Goal: Task Accomplishment & Management: Manage account settings

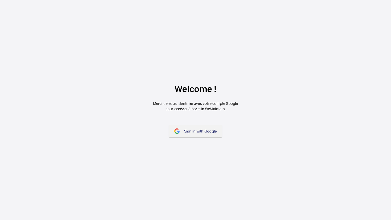
click at [184, 132] on span "Sign in with Google" at bounding box center [200, 131] width 33 height 4
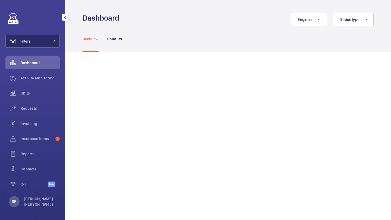
click at [51, 38] on button "Filters" at bounding box center [32, 41] width 54 height 13
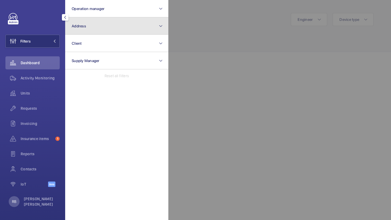
click at [98, 29] on button "Address" at bounding box center [116, 25] width 103 height 17
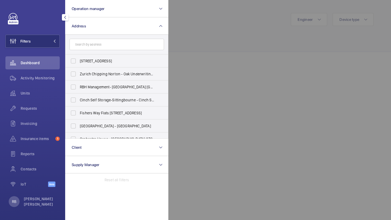
click at [106, 46] on input "text" at bounding box center [117, 44] width 94 height 11
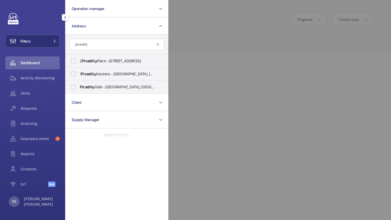
click at [110, 44] on input "picadilly" at bounding box center [117, 44] width 94 height 11
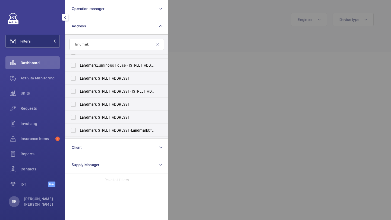
scroll to position [113, 0]
type input "landmark"
click at [96, 105] on span "Landmark" at bounding box center [88, 105] width 17 height 4
click at [79, 105] on input "Landmark 117 Piccadilly - 117 Piccadilly, LONDON W1J 7JU" at bounding box center [73, 104] width 11 height 11
checkbox input "true"
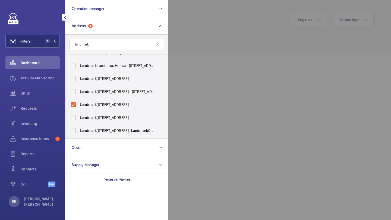
click at [233, 50] on div at bounding box center [363, 110] width 391 height 220
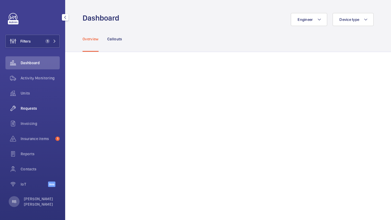
click at [33, 106] on span "Requests" at bounding box center [40, 108] width 39 height 5
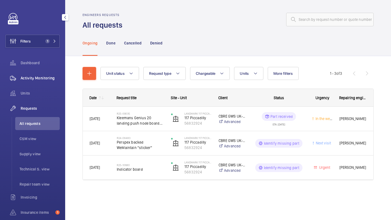
click at [47, 83] on div "Activity Monitoring" at bounding box center [32, 78] width 54 height 13
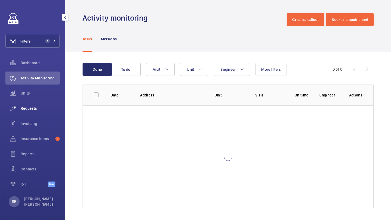
click at [39, 103] on div "Requests" at bounding box center [32, 108] width 54 height 13
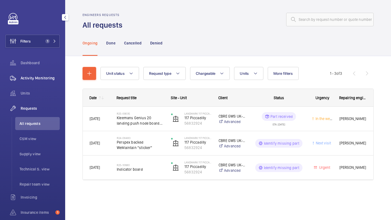
click at [49, 76] on span "Activity Monitoring" at bounding box center [40, 77] width 39 height 5
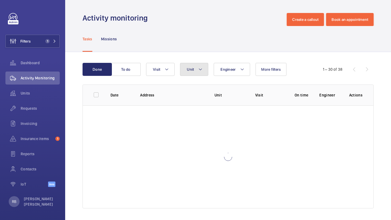
click at [202, 76] on button "Unit" at bounding box center [194, 69] width 28 height 13
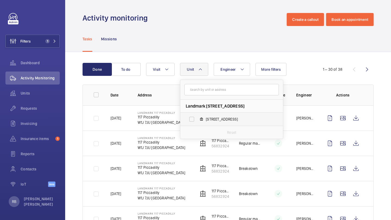
click at [210, 116] on label "117 Piccadilly , 56832924" at bounding box center [227, 119] width 94 height 13
click at [197, 116] on input "117 Piccadilly , 56832924" at bounding box center [191, 119] width 11 height 11
checkbox input "true"
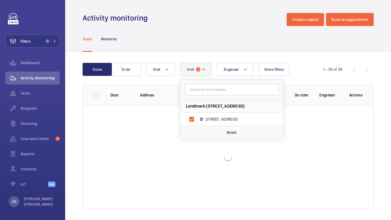
click at [378, 81] on div "Done To do Engineer Unit 1 Landmark 117 Piccadilly - 117 Piccadilly, W1J 7JU LO…" at bounding box center [228, 137] width 326 height 170
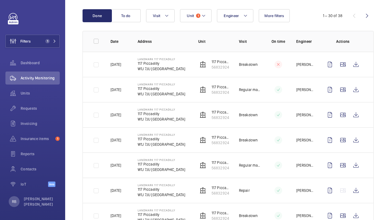
scroll to position [53, 0]
click at [342, 89] on wm-front-icon-button at bounding box center [342, 90] width 13 height 13
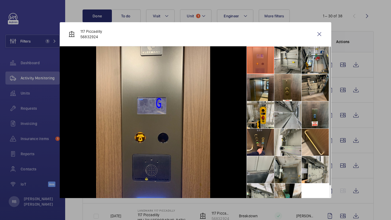
scroll to position [13, 0]
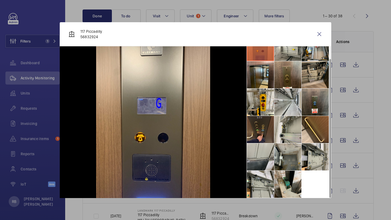
click at [258, 122] on li at bounding box center [260, 129] width 27 height 27
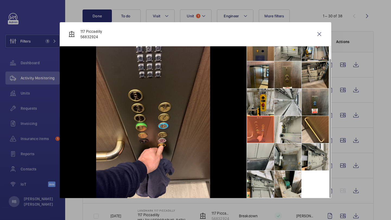
click at [266, 94] on li at bounding box center [260, 102] width 27 height 27
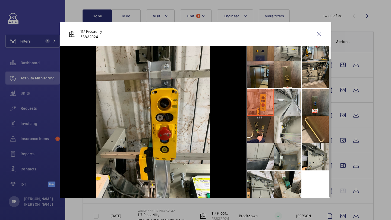
click at [267, 78] on li at bounding box center [260, 74] width 27 height 27
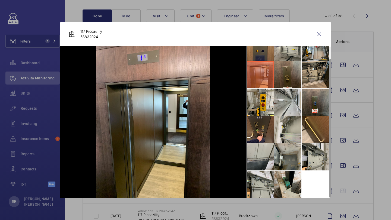
click at [284, 67] on li at bounding box center [287, 74] width 27 height 27
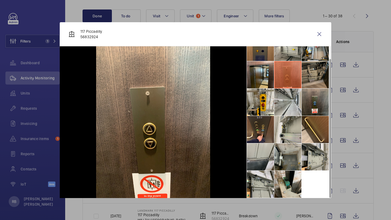
click at [311, 69] on li at bounding box center [315, 74] width 27 height 27
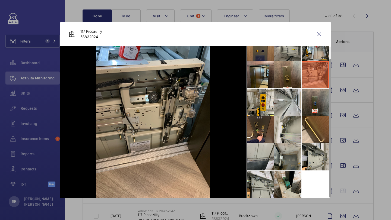
click at [298, 55] on li at bounding box center [287, 47] width 27 height 27
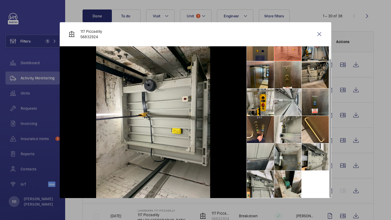
click at [311, 56] on li at bounding box center [315, 47] width 27 height 27
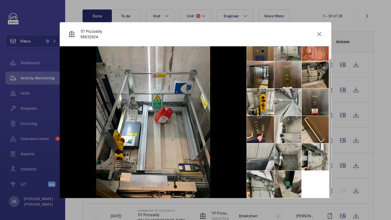
click at [282, 181] on li at bounding box center [287, 184] width 27 height 27
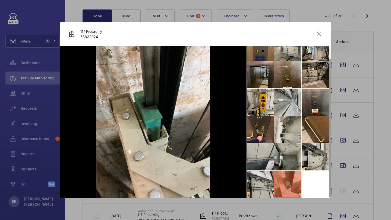
click at [268, 73] on li at bounding box center [260, 74] width 27 height 27
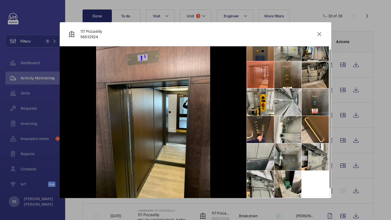
scroll to position [0, 0]
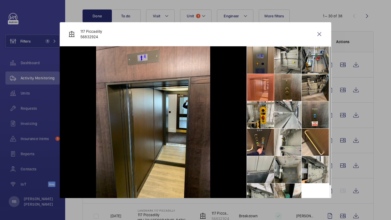
click at [262, 59] on li at bounding box center [260, 60] width 27 height 27
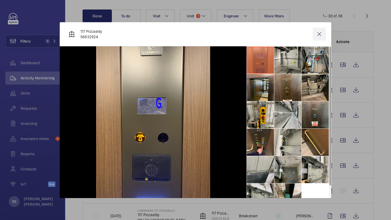
click at [318, 36] on wm-front-icon-button at bounding box center [319, 34] width 13 height 13
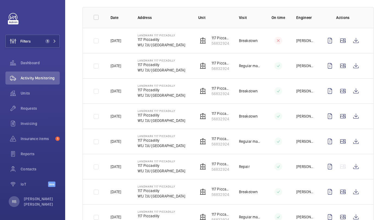
scroll to position [77, 0]
click at [340, 118] on wm-front-icon-button at bounding box center [342, 116] width 13 height 13
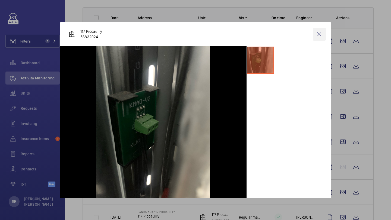
click at [321, 32] on wm-front-icon-button at bounding box center [319, 34] width 13 height 13
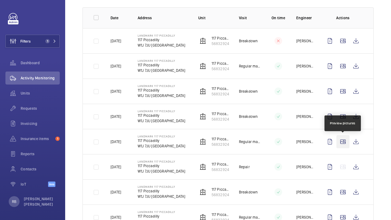
click at [340, 144] on wm-front-icon-button at bounding box center [342, 142] width 13 height 13
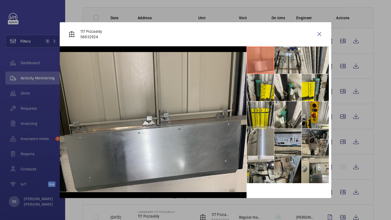
click at [291, 137] on li at bounding box center [287, 142] width 27 height 27
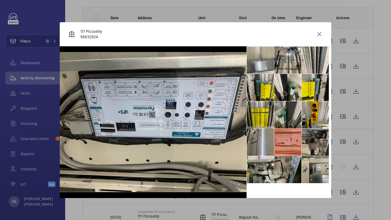
click at [292, 108] on li at bounding box center [287, 115] width 27 height 27
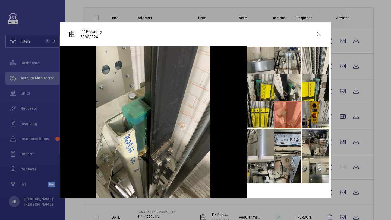
click at [310, 109] on li at bounding box center [315, 115] width 27 height 27
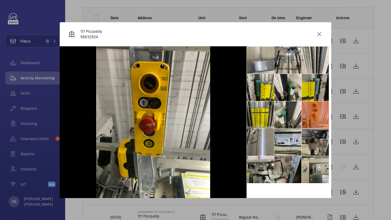
click at [312, 87] on li at bounding box center [315, 87] width 27 height 27
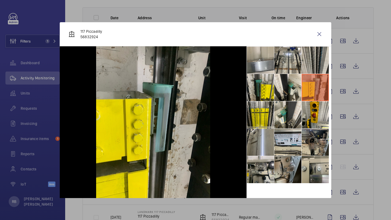
click at [313, 61] on li at bounding box center [315, 60] width 27 height 27
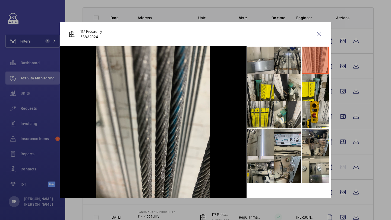
click at [295, 61] on li at bounding box center [287, 60] width 27 height 27
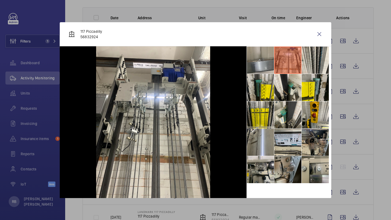
click at [270, 58] on li at bounding box center [260, 60] width 27 height 27
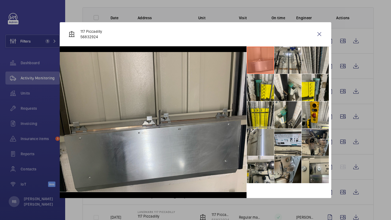
click at [309, 64] on li at bounding box center [315, 60] width 27 height 27
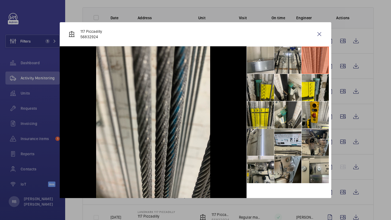
click at [262, 94] on li at bounding box center [260, 87] width 27 height 27
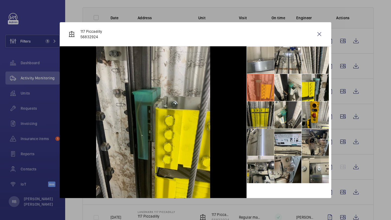
click at [264, 122] on li at bounding box center [260, 115] width 27 height 27
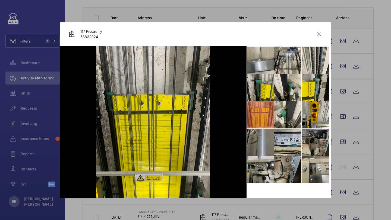
click at [267, 140] on li at bounding box center [260, 142] width 27 height 27
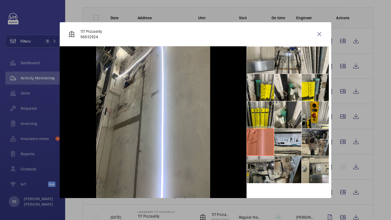
click at [266, 173] on li at bounding box center [260, 169] width 27 height 27
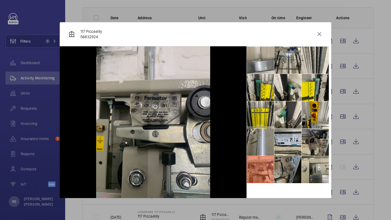
click at [288, 171] on li at bounding box center [287, 169] width 27 height 27
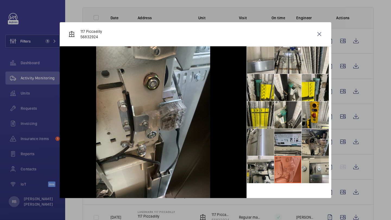
click at [293, 144] on li at bounding box center [287, 142] width 27 height 27
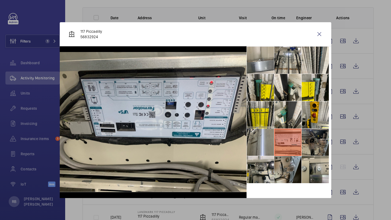
click at [307, 143] on li at bounding box center [315, 142] width 27 height 27
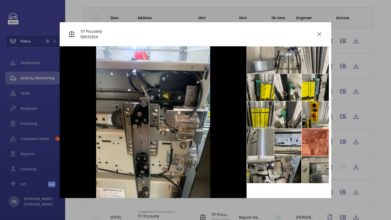
click at [310, 157] on li at bounding box center [315, 169] width 27 height 27
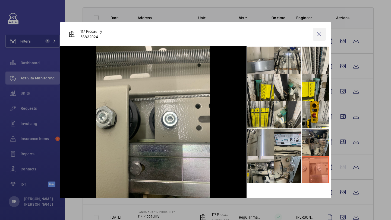
click at [317, 31] on wm-front-icon-button at bounding box center [319, 34] width 13 height 13
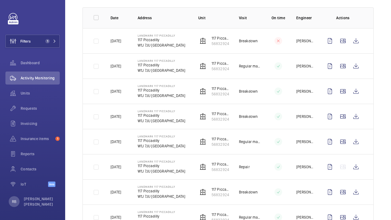
scroll to position [96, 0]
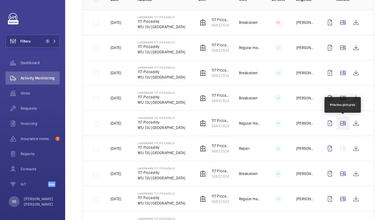
click at [344, 123] on wm-front-icon-button at bounding box center [342, 123] width 13 height 13
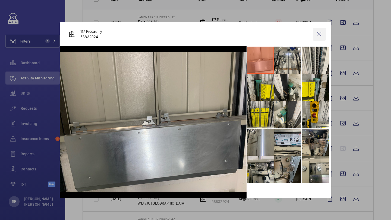
click at [318, 37] on wm-front-icon-button at bounding box center [319, 34] width 13 height 13
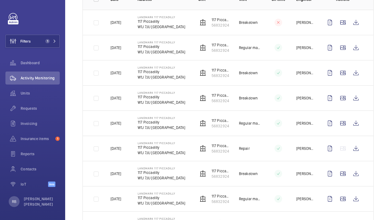
scroll to position [125, 0]
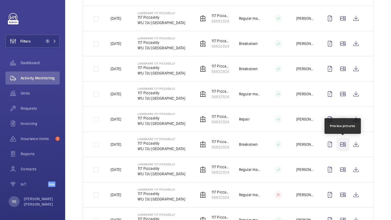
click at [346, 146] on wm-front-icon-button at bounding box center [342, 144] width 13 height 13
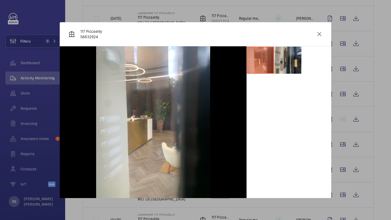
click at [283, 59] on li at bounding box center [287, 60] width 27 height 27
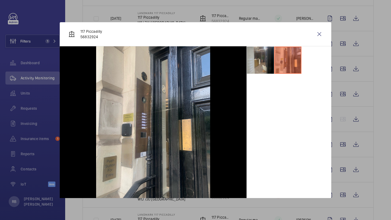
click at [266, 55] on li at bounding box center [260, 60] width 27 height 27
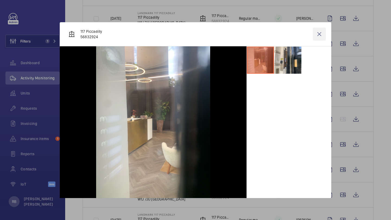
click at [322, 34] on wm-front-icon-button at bounding box center [319, 34] width 13 height 13
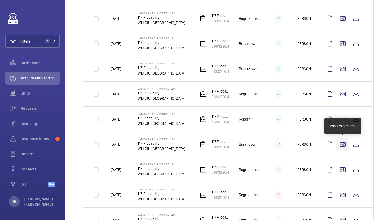
scroll to position [168, 0]
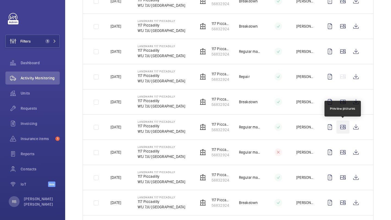
click at [347, 130] on wm-front-icon-button at bounding box center [342, 127] width 13 height 13
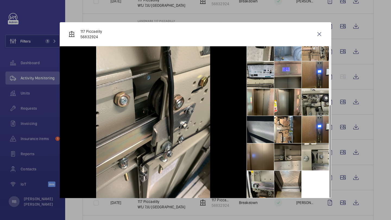
scroll to position [84, 0]
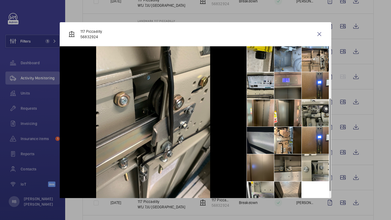
click at [286, 144] on li at bounding box center [287, 140] width 27 height 27
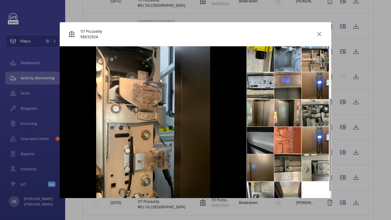
click at [270, 141] on li at bounding box center [260, 140] width 27 height 27
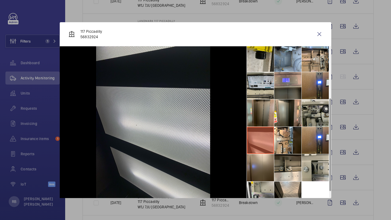
click at [265, 116] on li at bounding box center [260, 113] width 27 height 27
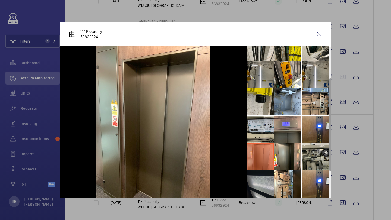
scroll to position [36, 0]
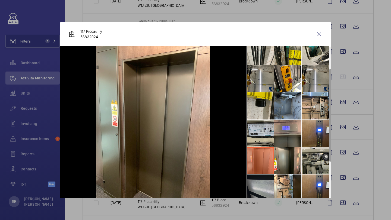
click at [290, 105] on li at bounding box center [287, 106] width 27 height 27
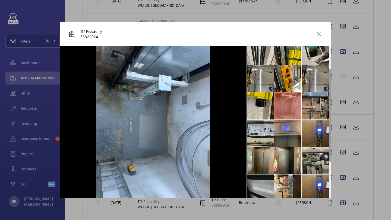
click at [307, 105] on li at bounding box center [315, 106] width 27 height 27
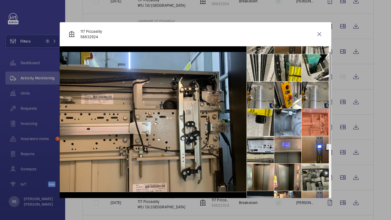
scroll to position [0, 0]
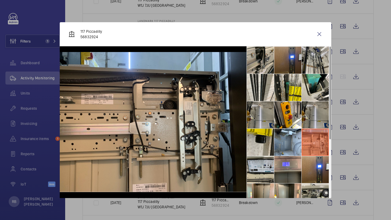
click at [285, 50] on li at bounding box center [287, 60] width 27 height 27
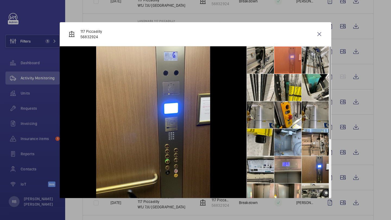
click at [326, 27] on div "117 Piccadilly 56832924" at bounding box center [196, 34] width 272 height 24
click at [322, 31] on wm-front-icon-button at bounding box center [319, 34] width 13 height 13
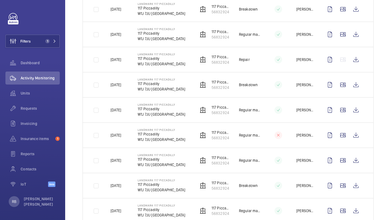
scroll to position [188, 0]
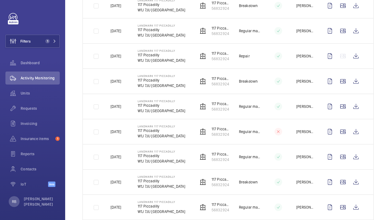
click at [342, 150] on td at bounding box center [344, 156] width 59 height 25
click at [341, 156] on wm-front-icon-button at bounding box center [342, 157] width 13 height 13
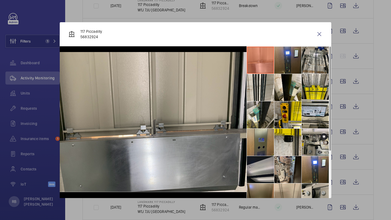
click at [286, 66] on li at bounding box center [287, 60] width 27 height 27
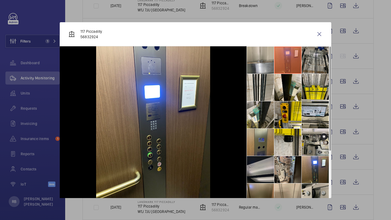
click at [308, 64] on li at bounding box center [315, 60] width 27 height 27
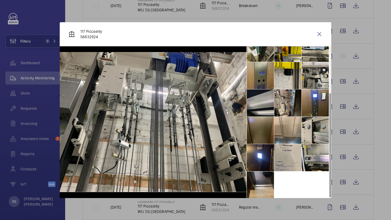
scroll to position [68, 0]
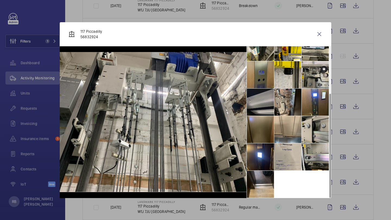
click at [269, 106] on li at bounding box center [260, 102] width 27 height 27
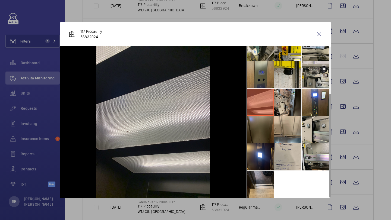
click at [266, 125] on li at bounding box center [260, 129] width 27 height 27
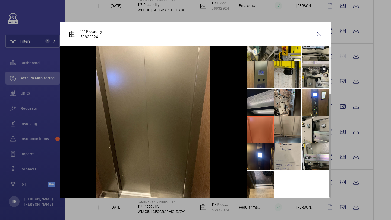
click at [291, 129] on li at bounding box center [287, 129] width 27 height 27
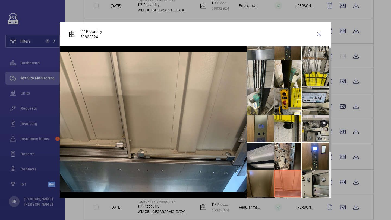
scroll to position [0, 0]
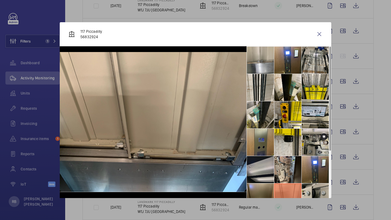
click at [360, 121] on div at bounding box center [195, 110] width 391 height 220
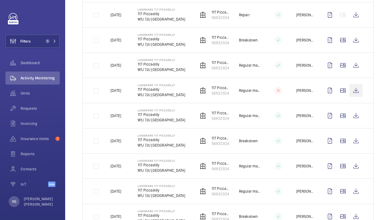
scroll to position [234, 0]
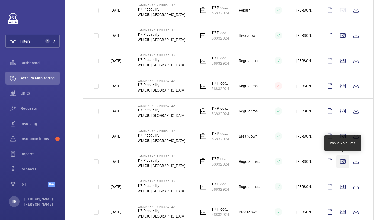
click at [348, 162] on wm-front-icon-button at bounding box center [342, 161] width 13 height 13
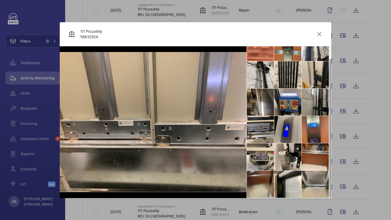
scroll to position [0, 0]
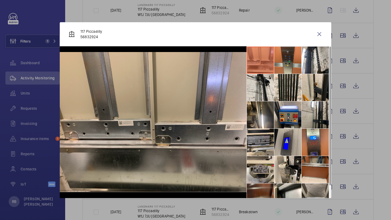
click at [346, 146] on div at bounding box center [195, 110] width 391 height 220
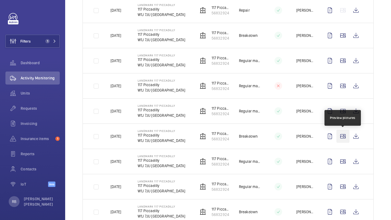
click at [345, 138] on wm-front-icon-button at bounding box center [342, 136] width 13 height 13
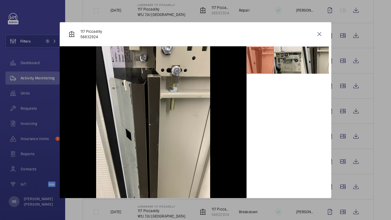
click at [349, 130] on div at bounding box center [195, 110] width 391 height 220
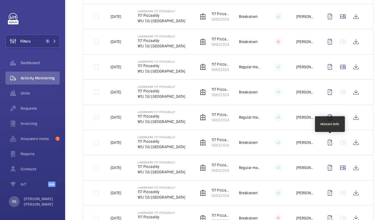
scroll to position [523, 0]
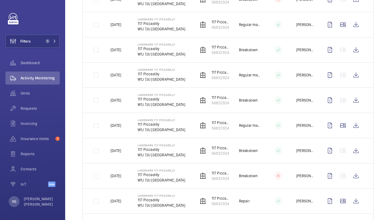
click at [345, 157] on wm-front-icon-button at bounding box center [342, 150] width 13 height 13
click at [344, 128] on wm-front-icon-button at bounding box center [342, 125] width 13 height 13
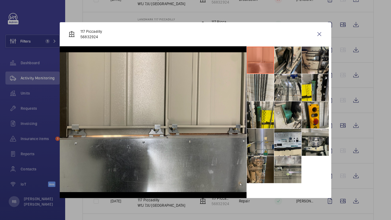
click at [272, 149] on li at bounding box center [260, 142] width 27 height 27
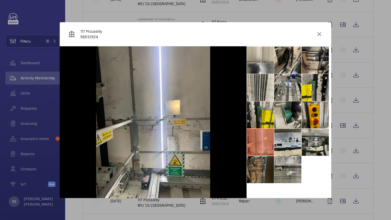
click at [270, 163] on li at bounding box center [260, 169] width 27 height 27
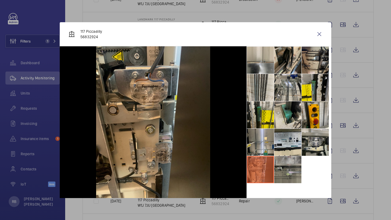
click at [288, 164] on li at bounding box center [287, 169] width 27 height 27
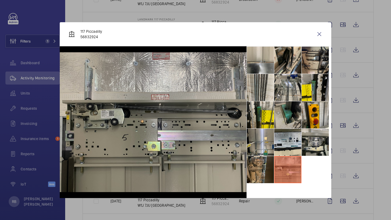
click at [289, 124] on li at bounding box center [287, 115] width 27 height 27
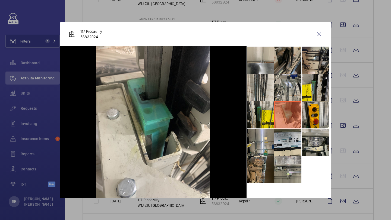
click at [290, 53] on li at bounding box center [287, 60] width 27 height 27
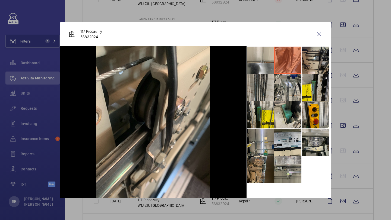
click at [259, 87] on li at bounding box center [260, 87] width 27 height 27
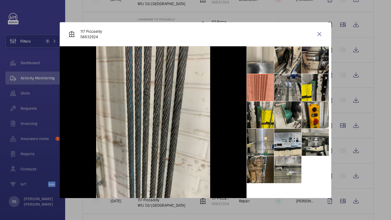
click at [293, 95] on li at bounding box center [287, 87] width 27 height 27
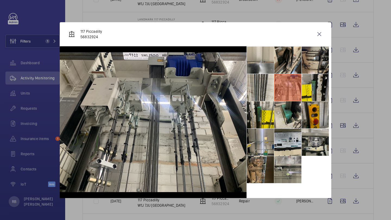
click at [315, 110] on li at bounding box center [315, 115] width 27 height 27
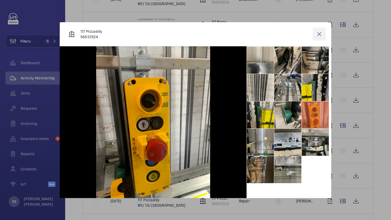
click at [320, 35] on wm-front-icon-button at bounding box center [319, 34] width 13 height 13
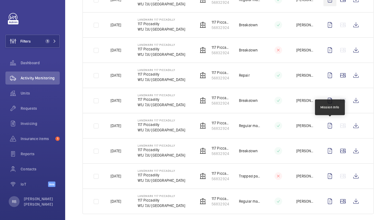
scroll to position [653, 0]
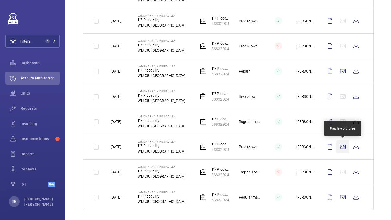
click at [344, 144] on wm-front-icon-button at bounding box center [342, 147] width 13 height 13
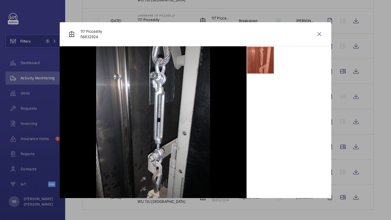
click at [337, 140] on div at bounding box center [195, 110] width 391 height 220
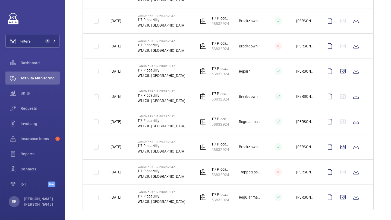
scroll to position [656, 0]
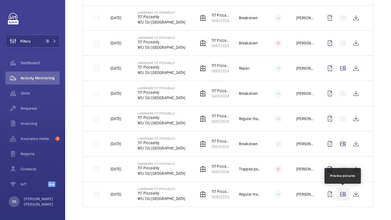
click at [342, 191] on wm-front-icon-button at bounding box center [342, 194] width 13 height 13
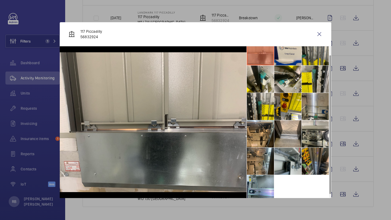
scroll to position [10, 0]
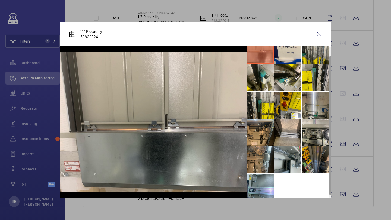
click at [315, 164] on li at bounding box center [315, 160] width 27 height 27
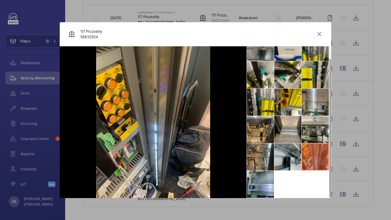
scroll to position [12, 0]
click at [273, 184] on li at bounding box center [260, 184] width 27 height 27
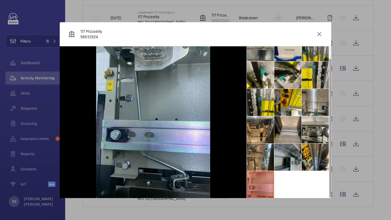
click at [286, 167] on li at bounding box center [287, 157] width 27 height 27
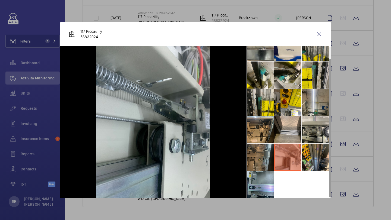
click at [266, 164] on li at bounding box center [260, 157] width 27 height 27
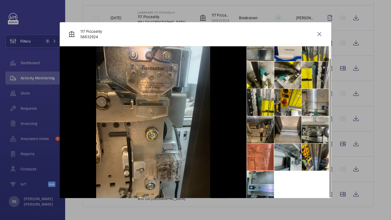
click at [266, 134] on li at bounding box center [260, 129] width 27 height 27
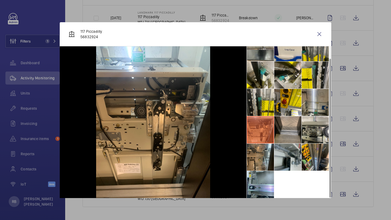
click at [288, 133] on li at bounding box center [287, 129] width 27 height 27
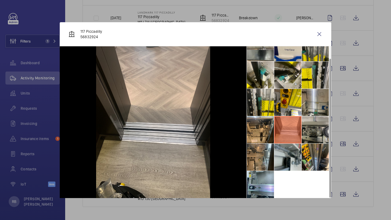
click at [313, 132] on li at bounding box center [315, 129] width 27 height 27
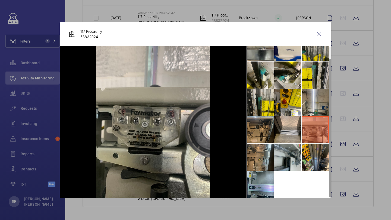
click at [265, 128] on li at bounding box center [260, 129] width 27 height 27
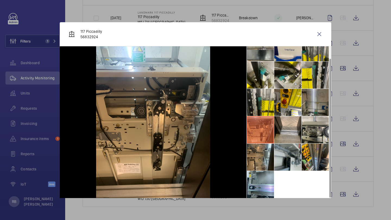
click at [313, 109] on li at bounding box center [315, 102] width 27 height 27
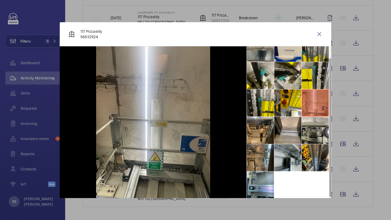
scroll to position [0, 0]
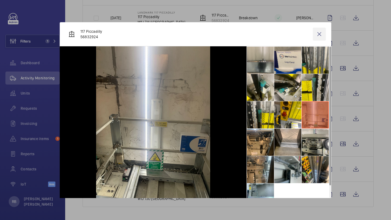
click at [318, 33] on wm-front-icon-button at bounding box center [319, 34] width 13 height 13
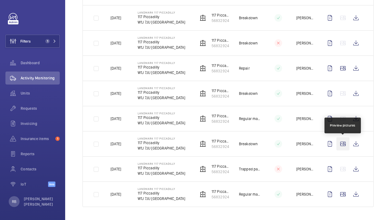
click at [342, 141] on wm-front-icon-button at bounding box center [342, 144] width 13 height 13
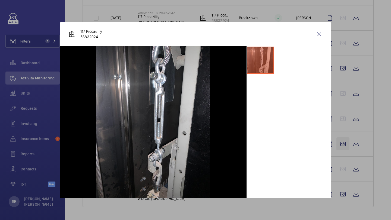
click at [342, 141] on div at bounding box center [195, 110] width 391 height 220
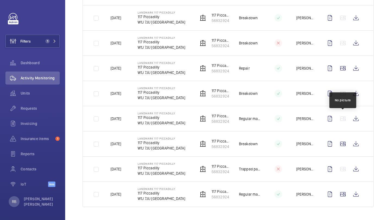
click at [343, 120] on wm-front-icon-button at bounding box center [342, 118] width 13 height 13
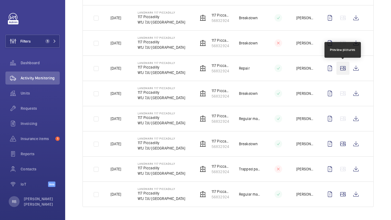
click at [344, 73] on wm-front-icon-button at bounding box center [342, 68] width 13 height 13
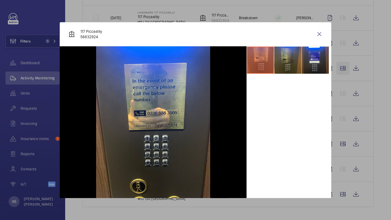
click at [344, 73] on div at bounding box center [195, 110] width 391 height 220
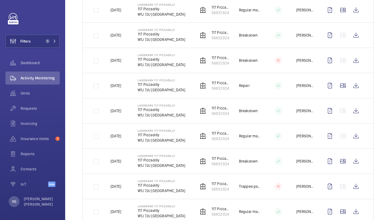
scroll to position [627, 0]
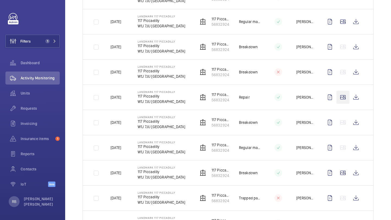
click at [342, 93] on wm-front-icon-button at bounding box center [342, 97] width 13 height 13
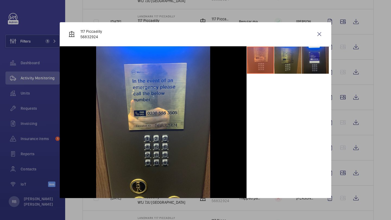
click at [321, 59] on li at bounding box center [315, 60] width 27 height 27
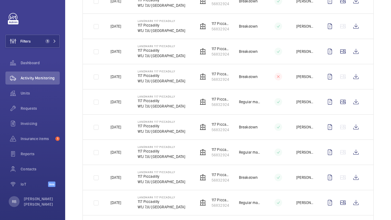
scroll to position [451, 0]
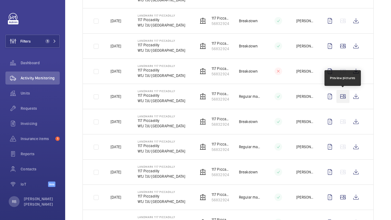
click at [346, 98] on wm-front-icon-button at bounding box center [342, 96] width 13 height 13
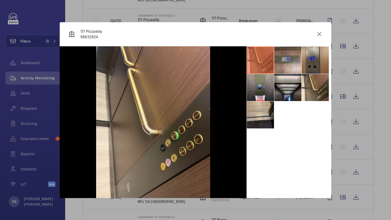
click at [346, 98] on div at bounding box center [195, 110] width 391 height 220
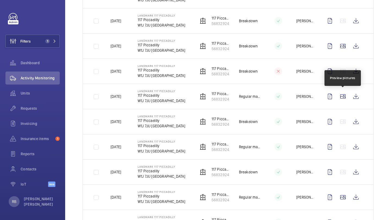
scroll to position [424, 0]
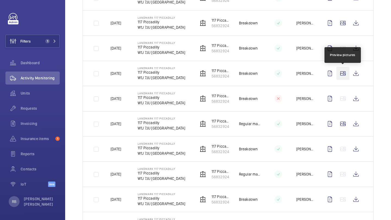
click at [343, 71] on wm-front-icon-button at bounding box center [342, 73] width 13 height 13
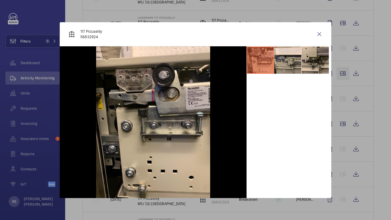
click at [343, 71] on div at bounding box center [195, 110] width 391 height 220
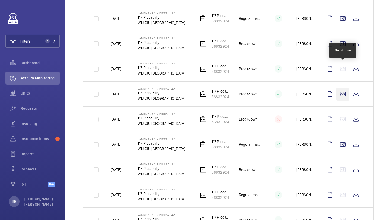
scroll to position [391, 0]
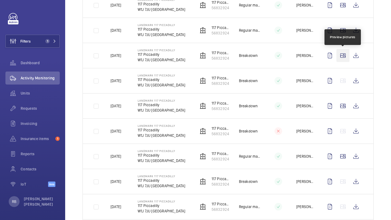
click at [344, 60] on wm-front-icon-button at bounding box center [342, 55] width 13 height 13
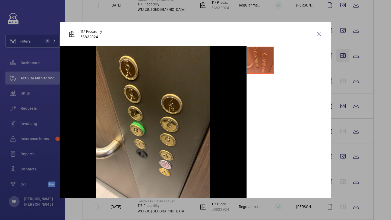
click at [344, 60] on div at bounding box center [195, 110] width 391 height 220
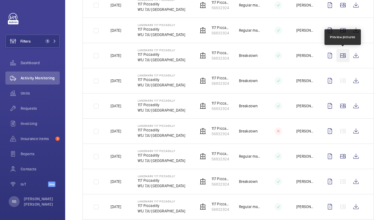
scroll to position [368, 0]
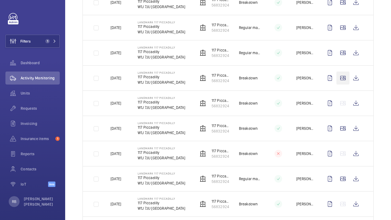
click at [344, 60] on td at bounding box center [344, 52] width 59 height 25
click at [344, 58] on wm-front-icon-button at bounding box center [342, 52] width 13 height 13
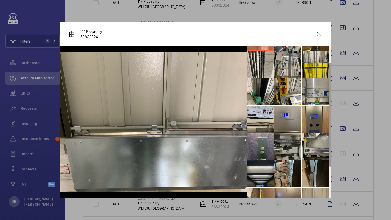
scroll to position [0, 0]
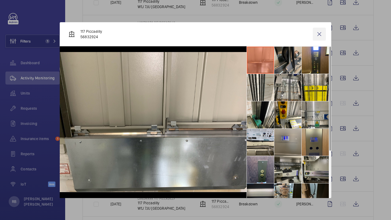
click at [322, 32] on wm-front-icon-button at bounding box center [319, 34] width 13 height 13
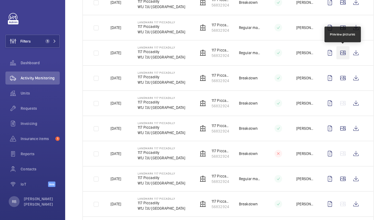
click at [343, 55] on wm-front-icon-button at bounding box center [342, 52] width 13 height 13
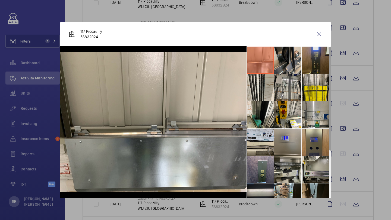
click at [313, 53] on li at bounding box center [315, 60] width 27 height 27
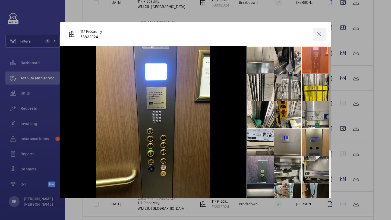
click at [323, 32] on wm-front-icon-button at bounding box center [319, 34] width 13 height 13
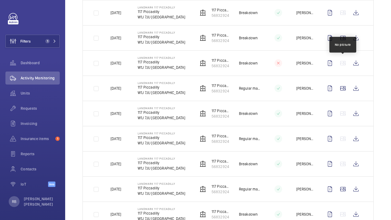
scroll to position [398, 0]
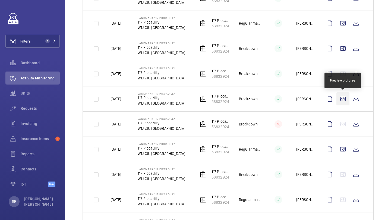
click at [346, 98] on wm-front-icon-button at bounding box center [342, 99] width 13 height 13
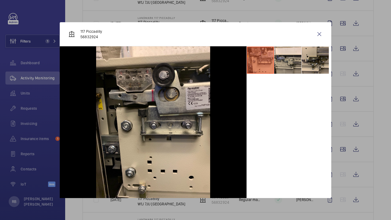
click at [322, 24] on div "117 Piccadilly 56832924" at bounding box center [196, 34] width 272 height 24
click at [324, 36] on wm-front-icon-button at bounding box center [319, 34] width 13 height 13
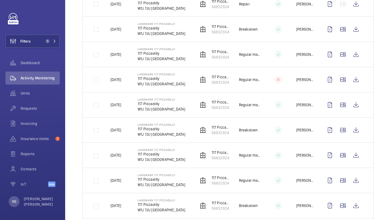
scroll to position [240, 0]
click at [345, 204] on wm-front-icon-button at bounding box center [342, 206] width 13 height 13
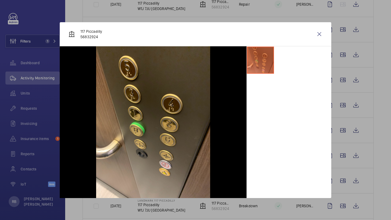
click at [320, 41] on div "117 Piccadilly 56832924" at bounding box center [196, 34] width 272 height 24
click at [318, 32] on wm-front-icon-button at bounding box center [319, 34] width 13 height 13
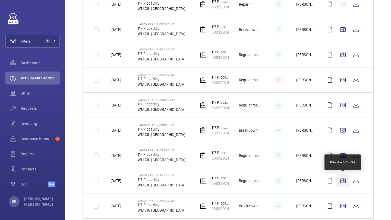
click at [339, 178] on wm-front-icon-button at bounding box center [342, 181] width 13 height 13
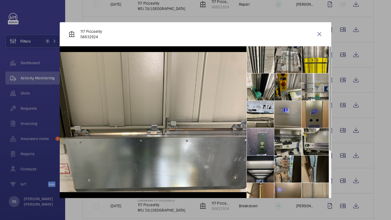
scroll to position [0, 0]
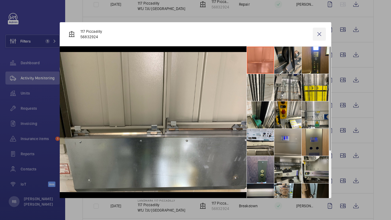
click at [318, 33] on wm-front-icon-button at bounding box center [319, 34] width 13 height 13
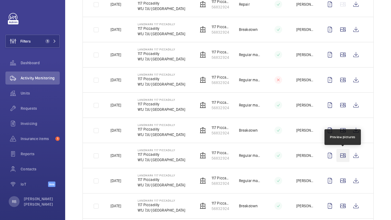
click at [345, 156] on wm-front-icon-button at bounding box center [342, 155] width 13 height 13
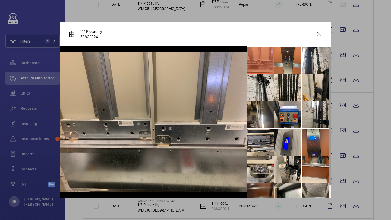
click at [312, 136] on li at bounding box center [315, 142] width 27 height 27
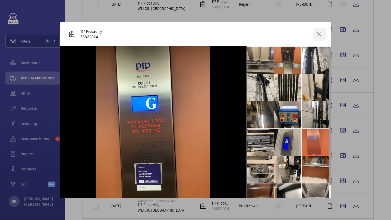
click at [320, 36] on wm-front-icon-button at bounding box center [319, 34] width 13 height 13
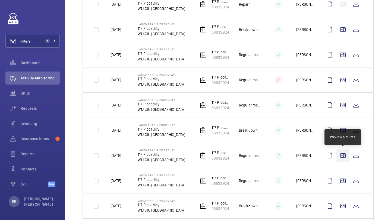
click at [344, 154] on wm-front-icon-button at bounding box center [342, 155] width 13 height 13
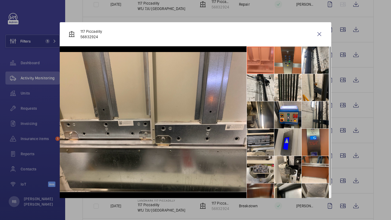
click at [318, 147] on li at bounding box center [315, 142] width 27 height 27
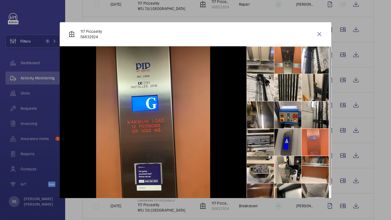
click at [294, 141] on li at bounding box center [287, 142] width 27 height 27
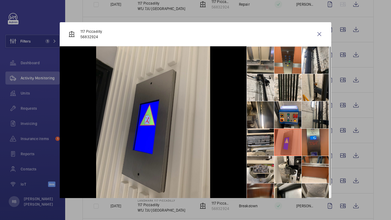
click at [306, 140] on li at bounding box center [315, 142] width 27 height 27
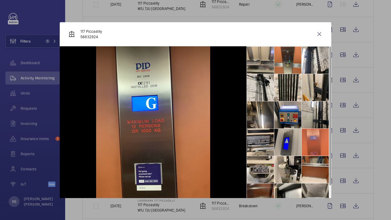
click at [346, 155] on div at bounding box center [195, 110] width 391 height 220
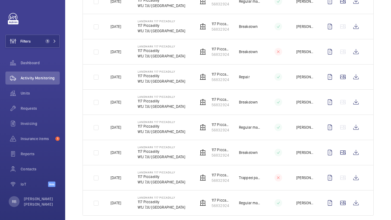
scroll to position [656, 0]
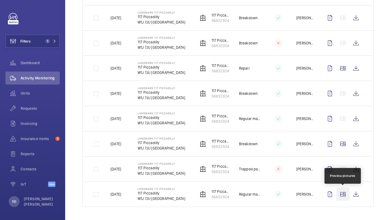
click at [346, 198] on wm-front-icon-button at bounding box center [342, 194] width 13 height 13
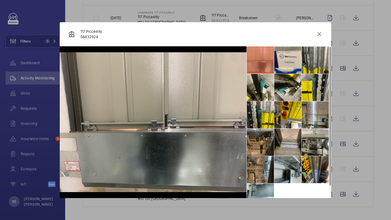
scroll to position [13, 0]
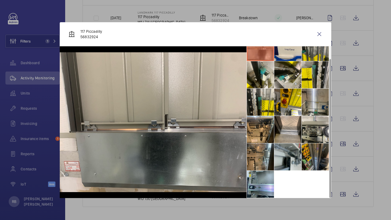
click at [311, 156] on li at bounding box center [315, 157] width 27 height 27
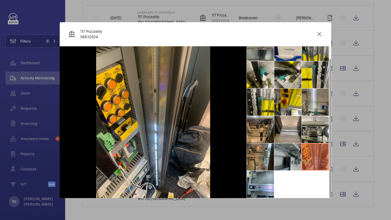
click at [291, 157] on li at bounding box center [287, 157] width 27 height 27
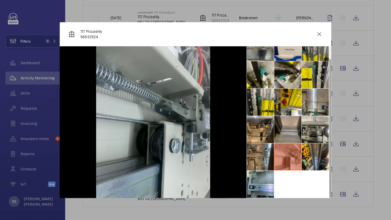
click at [301, 121] on li at bounding box center [287, 129] width 27 height 27
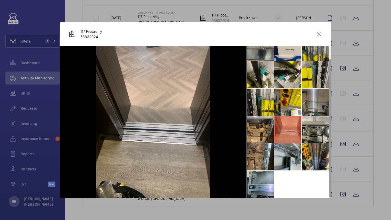
click at [310, 109] on li at bounding box center [315, 102] width 27 height 27
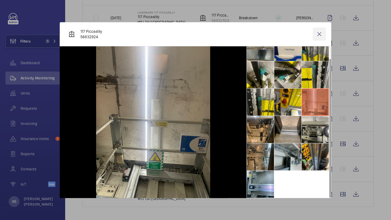
click at [319, 32] on wm-front-icon-button at bounding box center [319, 34] width 13 height 13
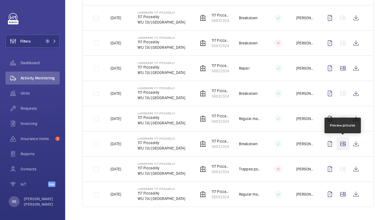
click at [338, 146] on wm-front-icon-button at bounding box center [342, 144] width 13 height 13
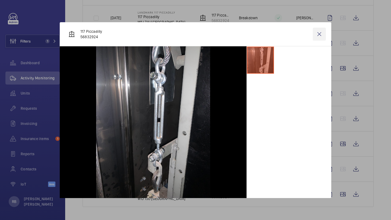
click at [319, 33] on wm-front-icon-button at bounding box center [319, 34] width 13 height 13
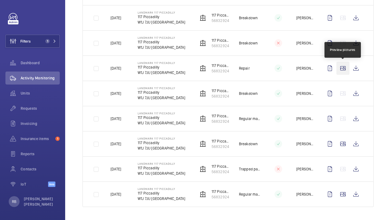
click at [343, 68] on wm-front-icon-button at bounding box center [342, 68] width 13 height 13
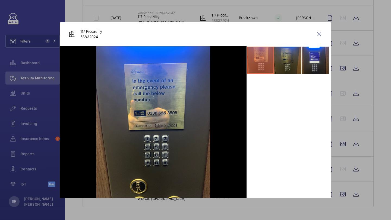
click at [294, 64] on li at bounding box center [287, 60] width 27 height 27
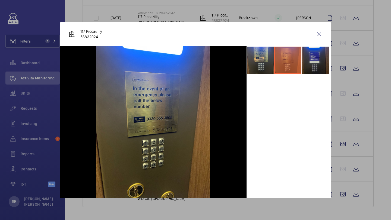
click at [312, 64] on li at bounding box center [315, 60] width 27 height 27
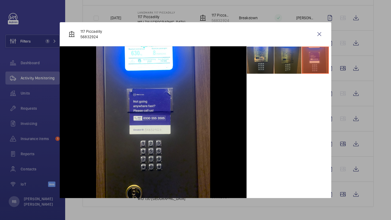
click at [293, 61] on li at bounding box center [287, 60] width 27 height 27
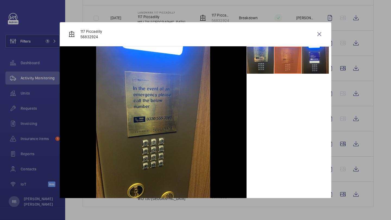
click at [277, 61] on li at bounding box center [287, 60] width 27 height 27
click at [272, 61] on li at bounding box center [260, 60] width 27 height 27
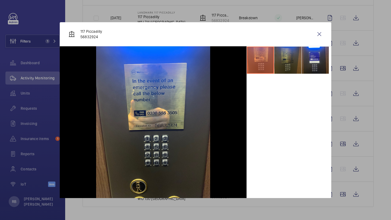
click at [290, 61] on li at bounding box center [287, 60] width 27 height 27
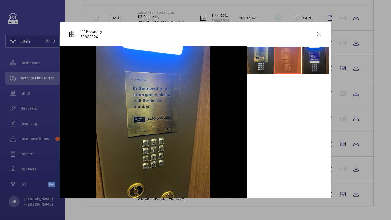
click at [316, 61] on li at bounding box center [315, 60] width 27 height 27
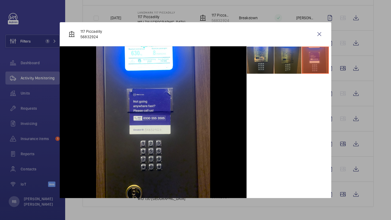
click at [293, 59] on li at bounding box center [287, 60] width 27 height 27
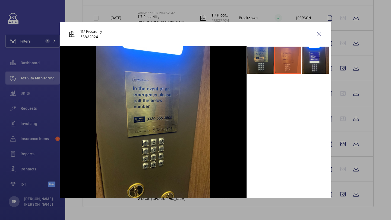
click at [269, 61] on li at bounding box center [260, 60] width 27 height 27
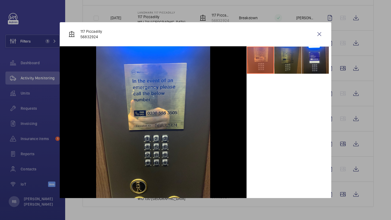
click at [288, 60] on li at bounding box center [287, 60] width 27 height 27
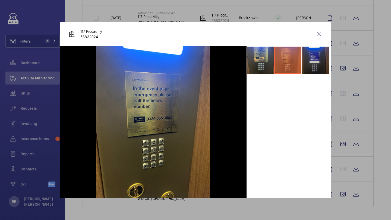
click at [304, 62] on li at bounding box center [315, 60] width 27 height 27
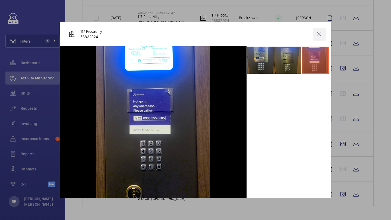
click at [323, 32] on wm-front-icon-button at bounding box center [319, 34] width 13 height 13
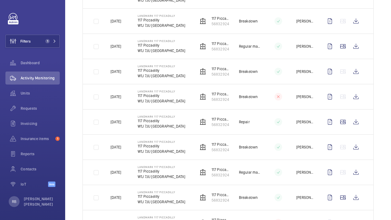
scroll to position [582, 0]
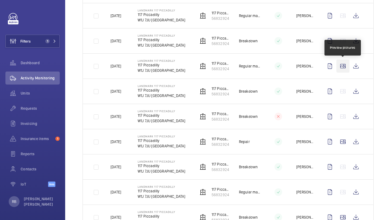
click at [346, 72] on wm-front-icon-button at bounding box center [342, 66] width 13 height 13
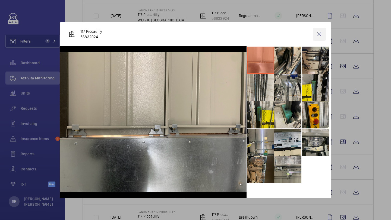
click at [319, 38] on wm-front-icon-button at bounding box center [319, 34] width 13 height 13
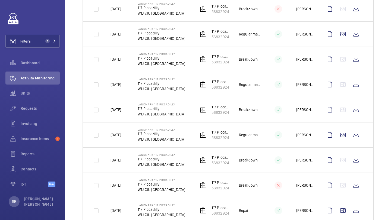
scroll to position [488, 0]
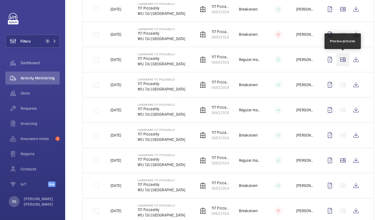
click at [340, 65] on wm-front-icon-button at bounding box center [342, 59] width 13 height 13
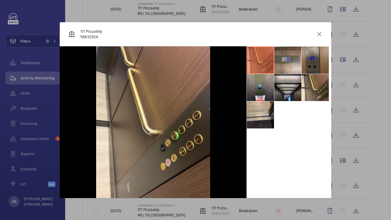
click at [308, 64] on li at bounding box center [315, 60] width 27 height 27
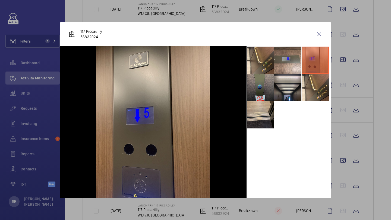
click at [263, 85] on li at bounding box center [260, 87] width 27 height 27
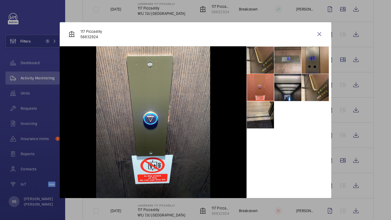
click at [265, 61] on li at bounding box center [260, 60] width 27 height 27
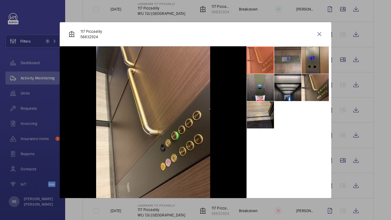
click at [285, 61] on li at bounding box center [287, 60] width 27 height 27
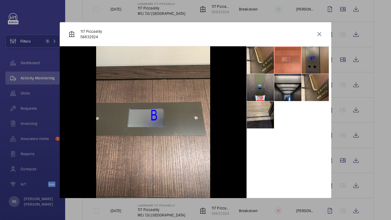
click at [310, 62] on li at bounding box center [315, 60] width 27 height 27
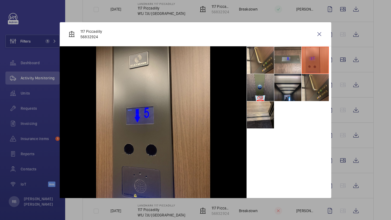
click at [315, 98] on li at bounding box center [315, 87] width 27 height 27
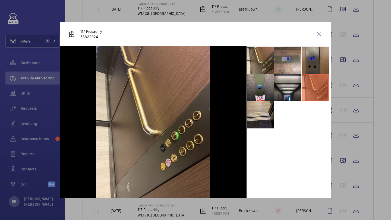
click at [325, 51] on li at bounding box center [315, 60] width 27 height 27
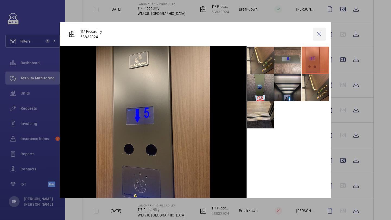
click at [321, 33] on wm-front-icon-button at bounding box center [319, 34] width 13 height 13
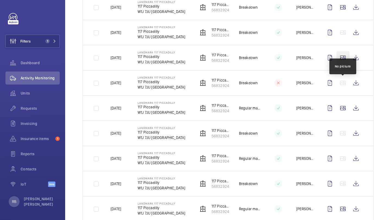
scroll to position [412, 0]
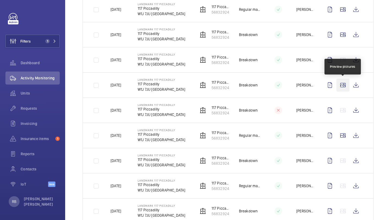
click at [343, 87] on wm-front-icon-button at bounding box center [342, 85] width 13 height 13
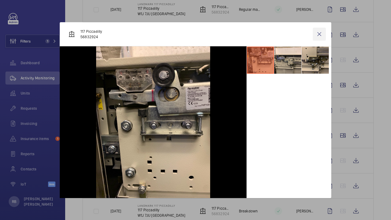
click at [321, 34] on wm-front-icon-button at bounding box center [319, 34] width 13 height 13
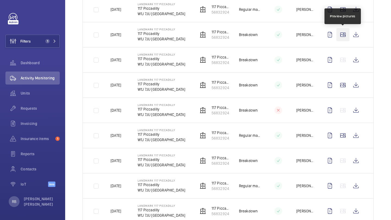
click at [340, 37] on wm-front-icon-button at bounding box center [342, 34] width 13 height 13
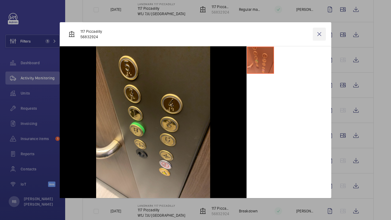
click at [316, 36] on wm-front-icon-button at bounding box center [319, 34] width 13 height 13
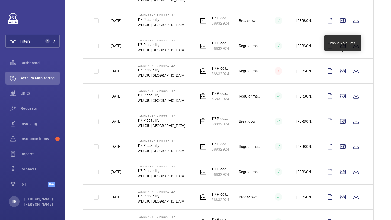
scroll to position [242, 0]
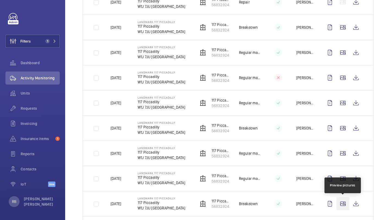
click at [346, 199] on wm-front-icon-button at bounding box center [342, 204] width 13 height 13
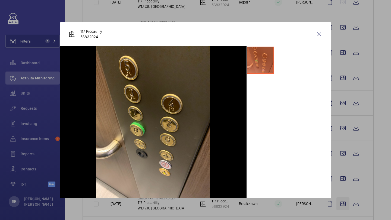
click at [346, 199] on div at bounding box center [195, 110] width 391 height 220
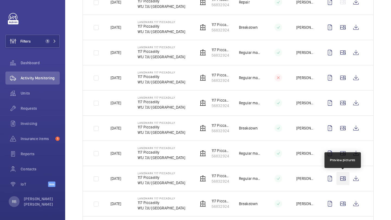
click at [344, 180] on wm-front-icon-button at bounding box center [342, 178] width 13 height 13
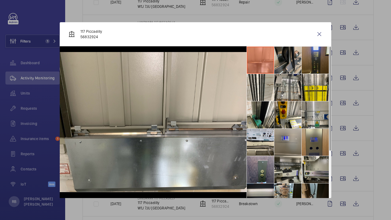
click at [311, 59] on li at bounding box center [315, 60] width 27 height 27
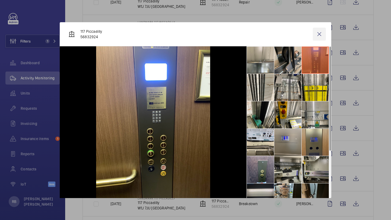
click at [313, 36] on wm-front-icon-button at bounding box center [319, 34] width 13 height 13
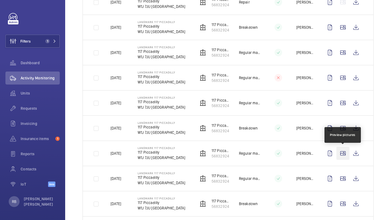
click at [344, 154] on wm-front-icon-button at bounding box center [342, 153] width 13 height 13
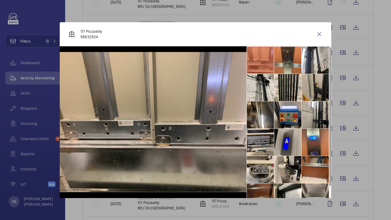
scroll to position [13, 0]
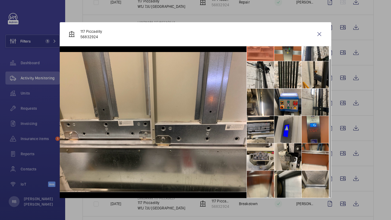
click at [310, 128] on li at bounding box center [315, 129] width 27 height 27
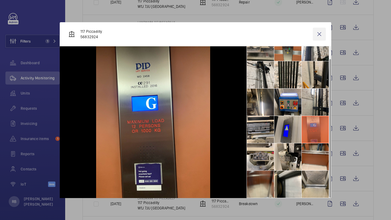
click at [319, 37] on wm-front-icon-button at bounding box center [319, 34] width 13 height 13
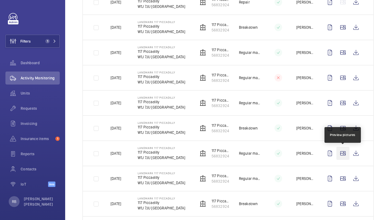
click at [343, 150] on wm-front-icon-button at bounding box center [342, 153] width 13 height 13
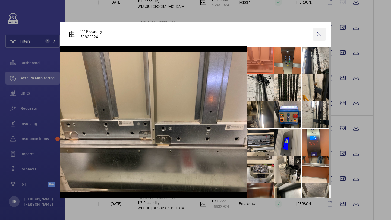
click at [323, 35] on wm-front-icon-button at bounding box center [319, 34] width 13 height 13
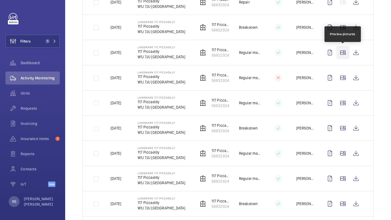
click at [342, 55] on wm-front-icon-button at bounding box center [342, 52] width 13 height 13
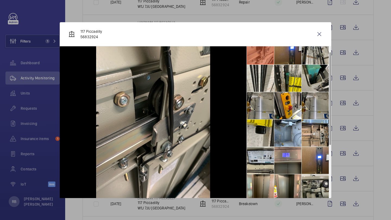
scroll to position [0, 0]
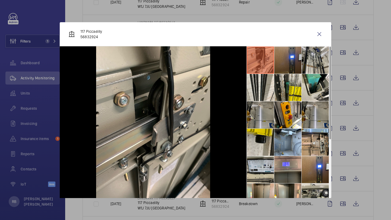
click at [289, 56] on li at bounding box center [287, 60] width 27 height 27
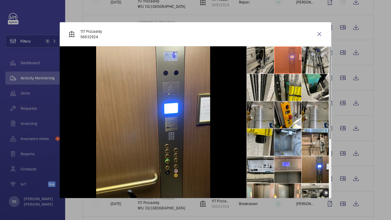
click at [343, 154] on div at bounding box center [195, 110] width 391 height 220
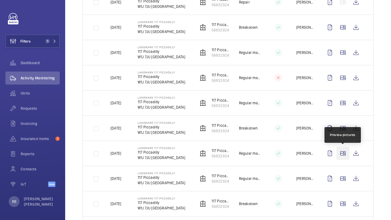
click at [343, 154] on wm-front-icon-button at bounding box center [342, 153] width 13 height 13
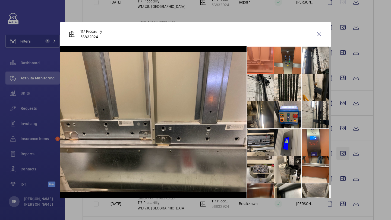
click at [343, 154] on div at bounding box center [195, 110] width 391 height 220
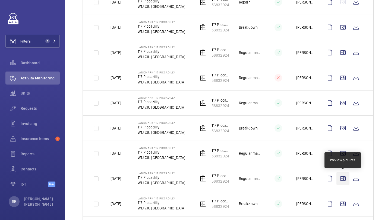
click at [344, 174] on wm-front-icon-button at bounding box center [342, 178] width 13 height 13
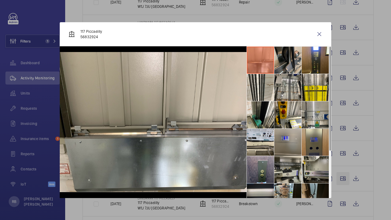
click at [344, 174] on div at bounding box center [195, 110] width 391 height 220
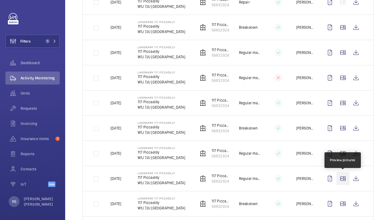
click at [344, 174] on wm-front-icon-button at bounding box center [342, 178] width 13 height 13
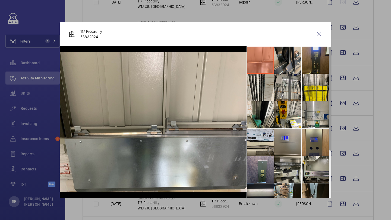
click at [321, 60] on li at bounding box center [315, 60] width 27 height 27
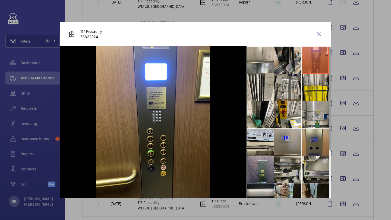
click at [343, 45] on div at bounding box center [195, 110] width 391 height 220
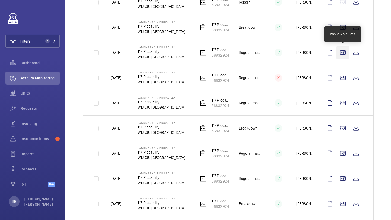
click at [343, 55] on wm-front-icon-button at bounding box center [342, 52] width 13 height 13
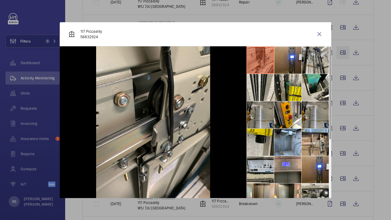
click at [343, 55] on div at bounding box center [195, 110] width 391 height 220
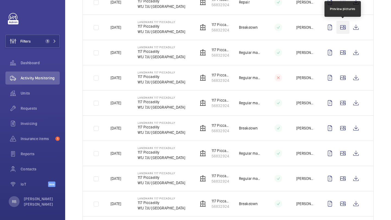
click at [343, 27] on wm-front-icon-button at bounding box center [342, 27] width 13 height 13
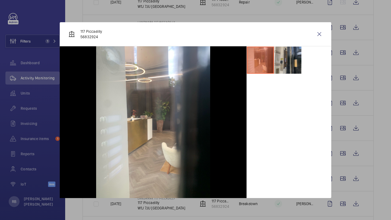
click at [293, 61] on li at bounding box center [287, 60] width 27 height 27
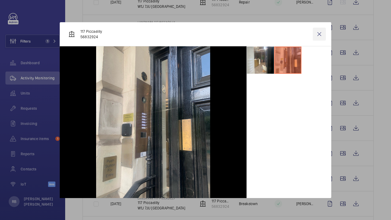
click at [316, 36] on wm-front-icon-button at bounding box center [319, 34] width 13 height 13
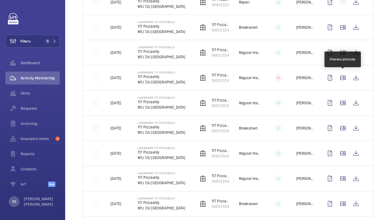
click at [341, 84] on td at bounding box center [344, 77] width 59 height 25
click at [342, 83] on wm-front-icon-button at bounding box center [342, 77] width 13 height 13
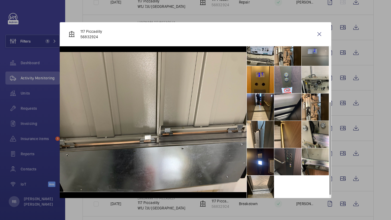
scroll to position [95, 0]
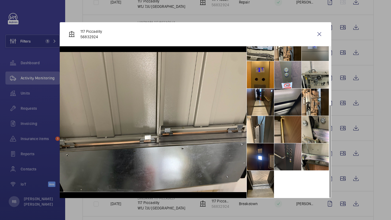
click at [290, 130] on li at bounding box center [287, 129] width 27 height 27
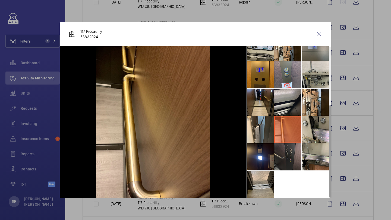
click at [289, 158] on li at bounding box center [287, 157] width 27 height 27
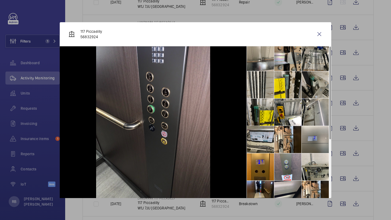
scroll to position [0, 0]
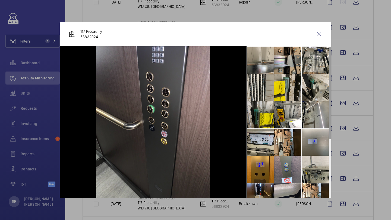
click at [338, 82] on div at bounding box center [195, 110] width 391 height 220
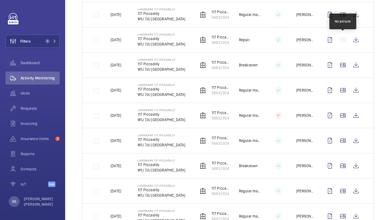
scroll to position [199, 0]
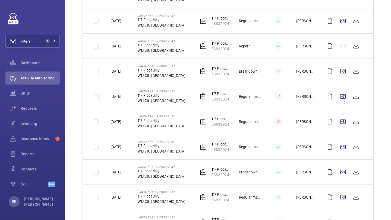
click at [342, 28] on td at bounding box center [344, 20] width 59 height 25
click at [342, 23] on wm-front-icon-button at bounding box center [342, 20] width 13 height 13
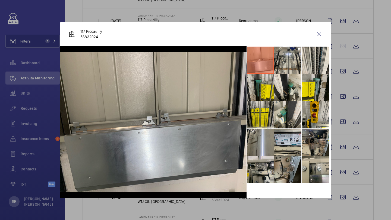
click at [337, 26] on div at bounding box center [195, 110] width 391 height 220
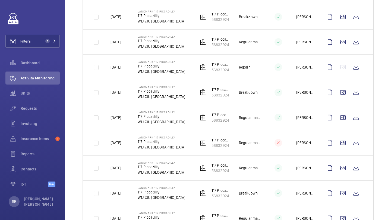
scroll to position [166, 0]
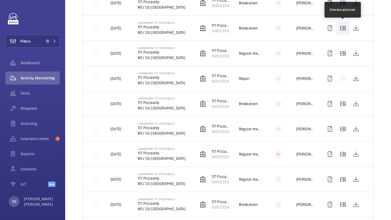
click at [340, 28] on wm-front-icon-button at bounding box center [342, 28] width 13 height 13
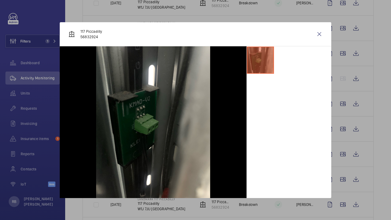
click at [327, 37] on div "117 Piccadilly 56832924" at bounding box center [196, 34] width 272 height 24
click at [341, 37] on div at bounding box center [195, 110] width 391 height 220
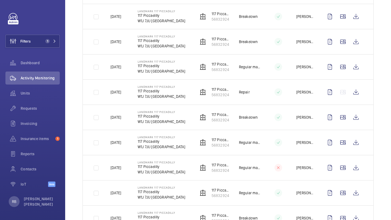
scroll to position [134, 0]
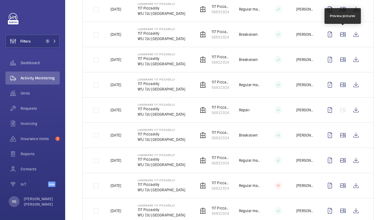
click at [341, 37] on wm-front-icon-button at bounding box center [342, 34] width 13 height 13
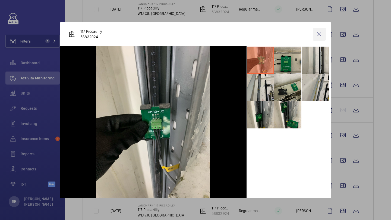
click at [320, 28] on wm-front-icon-button at bounding box center [319, 34] width 13 height 13
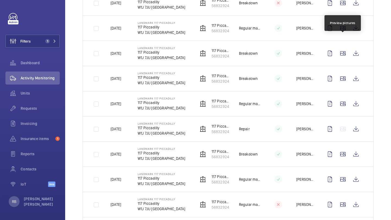
scroll to position [102, 0]
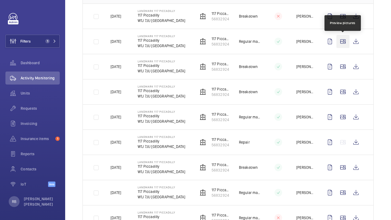
click at [342, 40] on wm-front-icon-button at bounding box center [342, 41] width 13 height 13
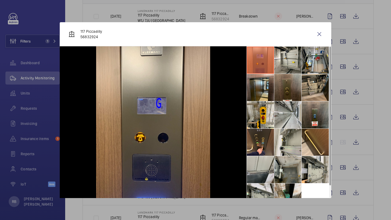
scroll to position [13, 0]
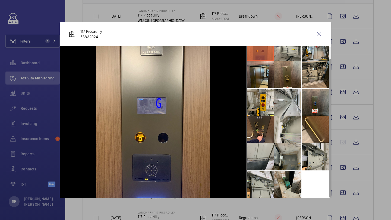
click at [339, 50] on div at bounding box center [195, 110] width 391 height 220
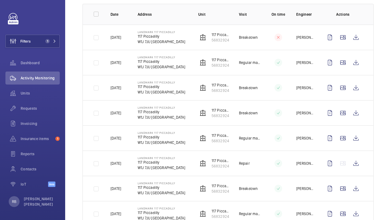
scroll to position [74, 0]
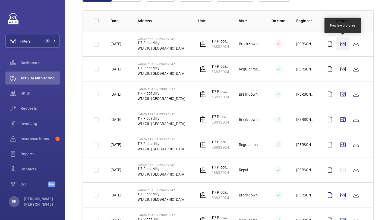
click at [343, 47] on wm-front-icon-button at bounding box center [342, 43] width 13 height 13
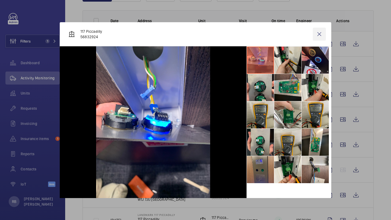
click at [321, 39] on wm-front-icon-button at bounding box center [319, 34] width 13 height 13
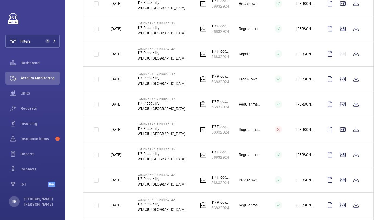
scroll to position [0, 0]
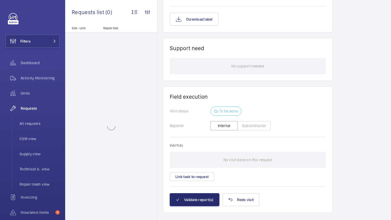
scroll to position [385, 0]
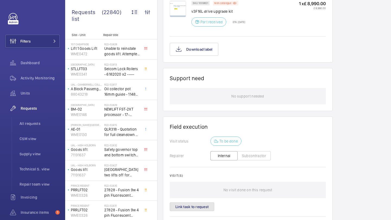
click at [203, 203] on button "Link task to request" at bounding box center [192, 207] width 45 height 9
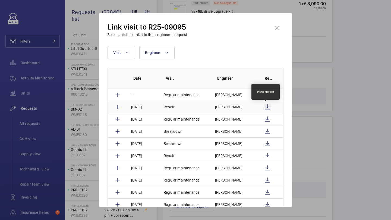
click at [265, 106] on wm-front-icon-button at bounding box center [267, 107] width 7 height 7
click at [229, 108] on p "Daniel Payne" at bounding box center [228, 107] width 27 height 5
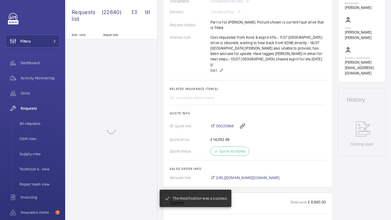
scroll to position [164, 0]
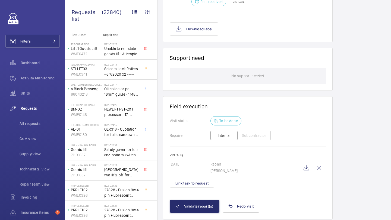
scroll to position [417, 0]
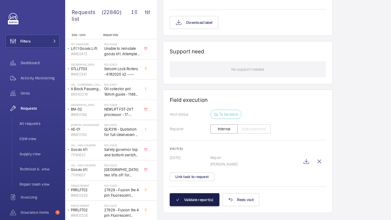
click at [199, 194] on button "Validate report(s)" at bounding box center [195, 200] width 50 height 13
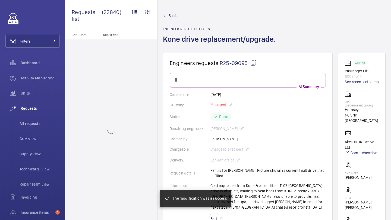
scroll to position [370, 0]
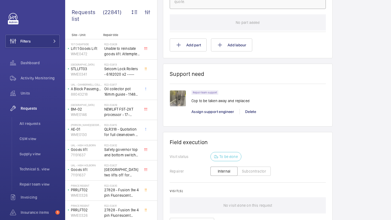
scroll to position [361, 0]
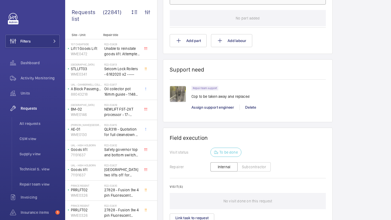
click at [184, 96] on img at bounding box center [178, 94] width 16 height 16
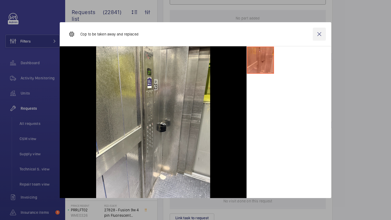
click at [322, 38] on wm-front-icon-button at bounding box center [319, 34] width 13 height 13
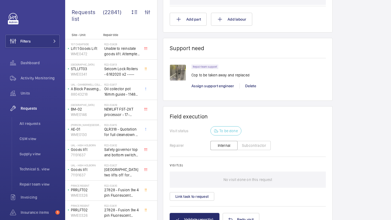
scroll to position [396, 0]
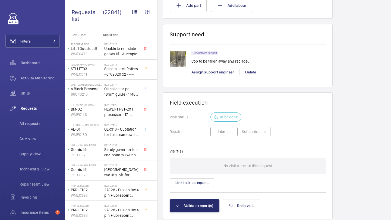
click at [180, 61] on img at bounding box center [178, 59] width 16 height 16
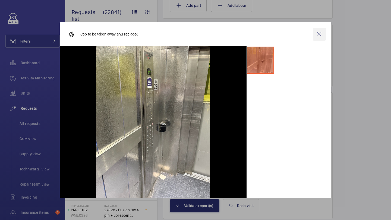
click at [318, 33] on wm-front-icon-button at bounding box center [319, 34] width 13 height 13
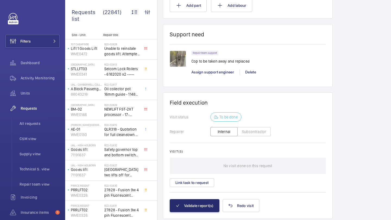
scroll to position [413, 0]
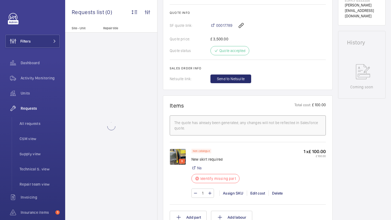
scroll to position [242, 0]
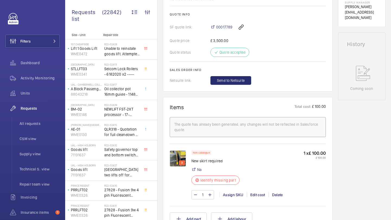
click at [176, 156] on img at bounding box center [178, 159] width 16 height 16
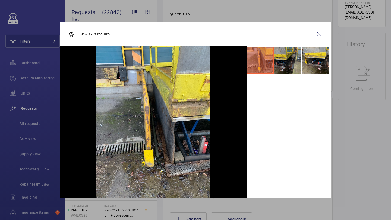
click at [285, 58] on li at bounding box center [287, 60] width 27 height 27
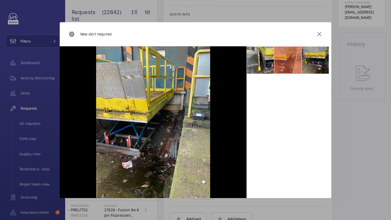
click at [314, 59] on li at bounding box center [315, 60] width 27 height 27
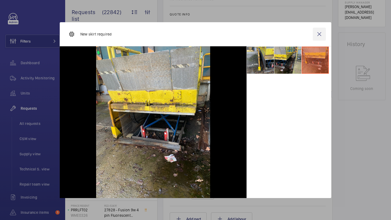
click at [322, 33] on wm-front-icon-button at bounding box center [319, 34] width 13 height 13
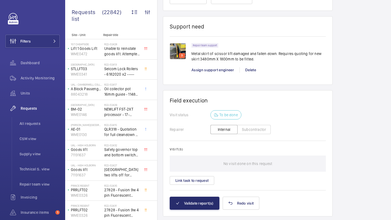
scroll to position [473, 0]
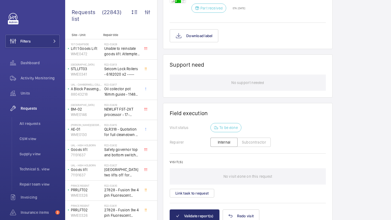
scroll to position [404, 0]
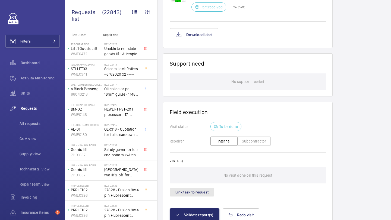
click at [191, 190] on button "Link task to request" at bounding box center [192, 192] width 45 height 9
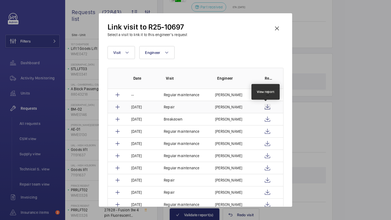
click at [265, 105] on wm-front-icon-button at bounding box center [267, 107] width 7 height 7
click at [276, 27] on wm-front-icon-button at bounding box center [276, 28] width 13 height 13
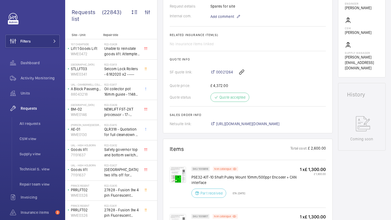
scroll to position [182, 0]
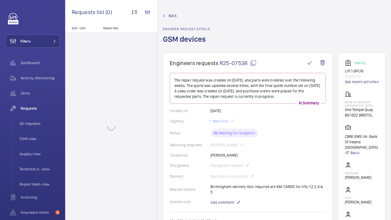
click at [216, 109] on div "Created on: [DATE]" at bounding box center [248, 110] width 156 height 5
click at [224, 109] on div "Created on: [DATE]" at bounding box center [248, 110] width 156 height 5
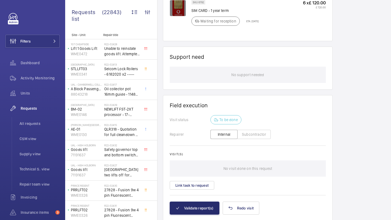
scroll to position [439, 0]
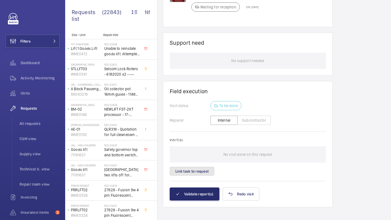
click at [204, 169] on button "Link task to request" at bounding box center [192, 171] width 45 height 9
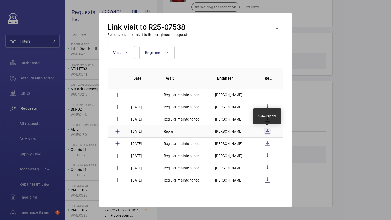
click at [267, 131] on wm-front-icon-button at bounding box center [267, 131] width 7 height 7
click at [295, 16] on div at bounding box center [195, 110] width 391 height 220
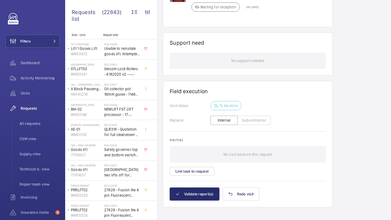
click at [279, 33] on wm-front-card "Support need No support needed" at bounding box center [248, 54] width 170 height 43
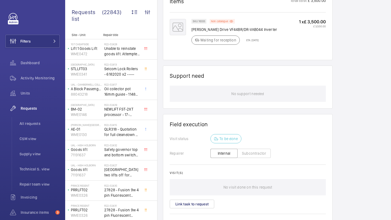
scroll to position [389, 0]
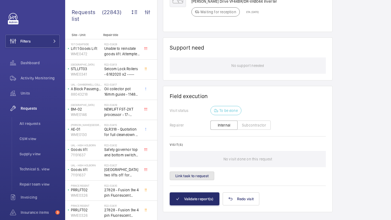
click at [207, 172] on button "Link task to request" at bounding box center [192, 176] width 45 height 9
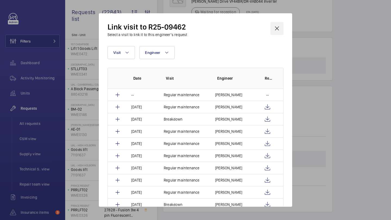
click at [279, 31] on wm-front-icon-button at bounding box center [276, 28] width 13 height 13
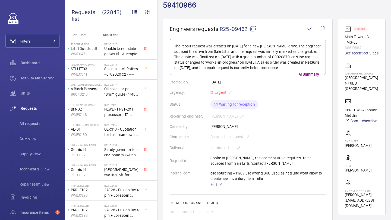
scroll to position [56, 0]
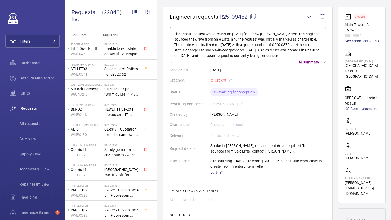
click at [260, 159] on div "elle sourcing - 14/07 Elle wrong SKU used as netsuite wont allow to create new …" at bounding box center [267, 167] width 115 height 17
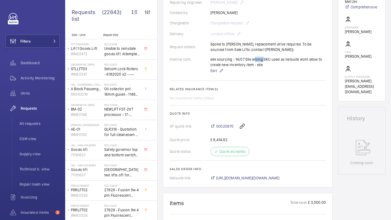
scroll to position [156, 0]
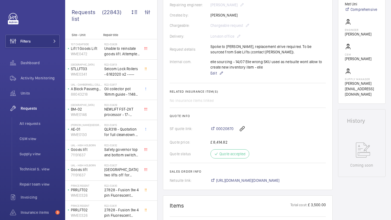
click at [250, 59] on div "elle sourcing - 14/07 Elle wrong SKU used as netsuite wont allow to create new …" at bounding box center [267, 67] width 115 height 17
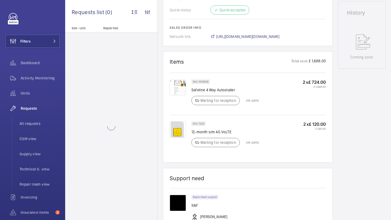
scroll to position [287, 0]
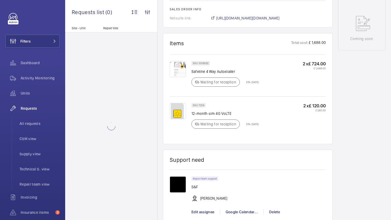
click at [220, 125] on p "Waiting for reception" at bounding box center [218, 124] width 36 height 5
click at [221, 125] on p "Waiting for reception" at bounding box center [218, 124] width 36 height 5
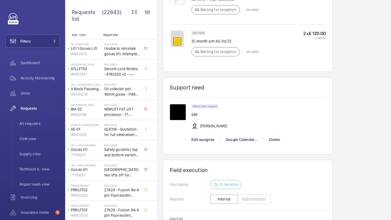
scroll to position [444, 0]
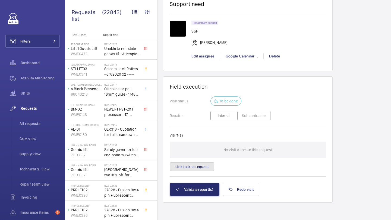
click at [197, 166] on button "Link task to request" at bounding box center [192, 167] width 45 height 9
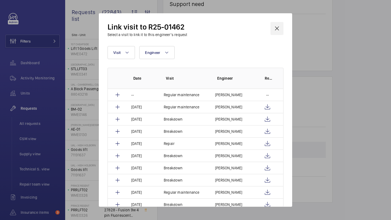
click at [275, 27] on wm-front-icon-button at bounding box center [276, 28] width 13 height 13
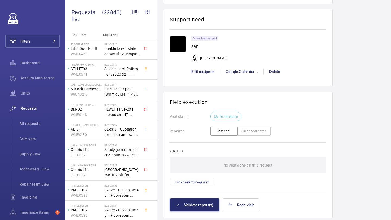
scroll to position [405, 0]
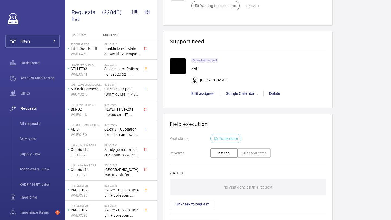
click at [209, 83] on p "[PERSON_NAME]" at bounding box center [213, 79] width 27 height 5
click at [216, 79] on p "[PERSON_NAME]" at bounding box center [213, 79] width 27 height 5
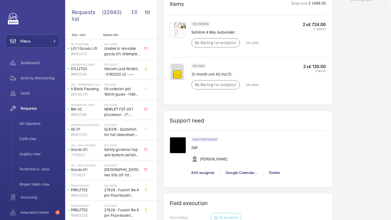
scroll to position [327, 0]
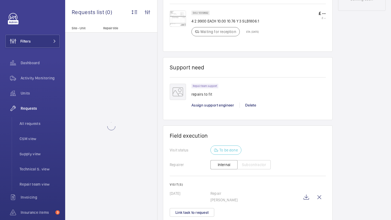
scroll to position [384, 0]
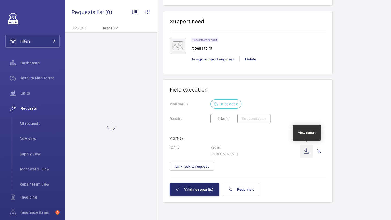
click at [308, 154] on wm-front-icon-button at bounding box center [306, 151] width 13 height 13
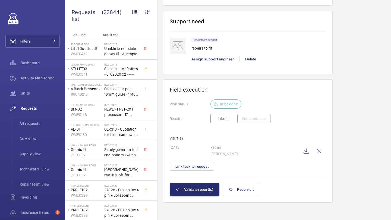
click at [187, 147] on p "[DATE]" at bounding box center [190, 147] width 41 height 5
click at [187, 147] on p "22/07/2025" at bounding box center [190, 147] width 41 height 5
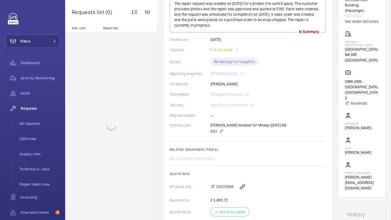
scroll to position [105, 0]
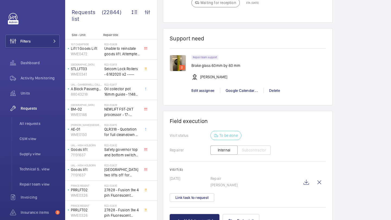
scroll to position [493, 0]
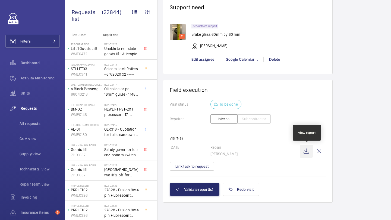
click at [307, 154] on wm-front-icon-button at bounding box center [306, 151] width 13 height 13
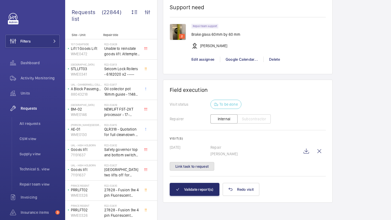
click at [196, 168] on button "Link task to request" at bounding box center [192, 166] width 45 height 9
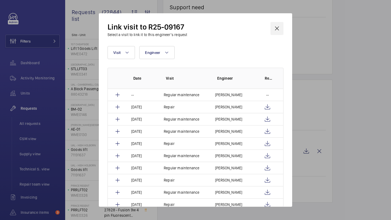
click at [280, 24] on wm-front-icon-button at bounding box center [276, 28] width 13 height 13
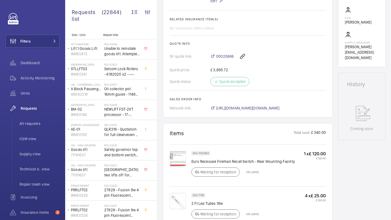
scroll to position [191, 0]
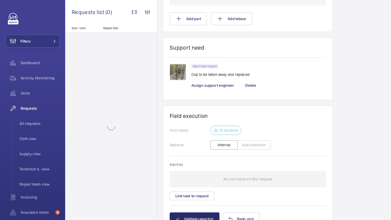
scroll to position [391, 0]
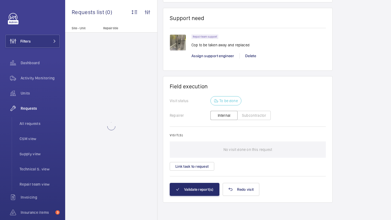
click at [216, 60] on div "Repair team support Cop to be taken away and replaced Assign support engineer […" at bounding box center [258, 49] width 134 height 30
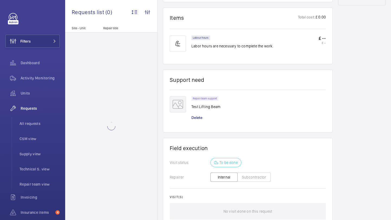
scroll to position [375, 0]
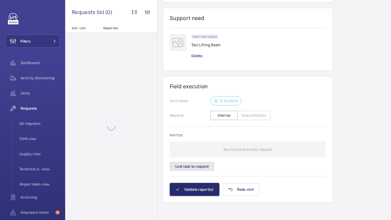
click at [190, 168] on button "Link task to request" at bounding box center [192, 166] width 45 height 9
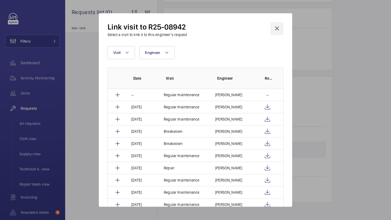
click at [279, 26] on wm-front-icon-button at bounding box center [276, 28] width 13 height 13
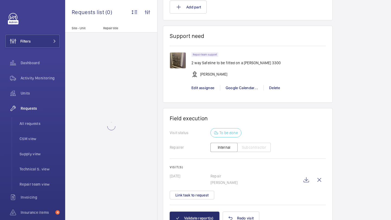
scroll to position [738, 0]
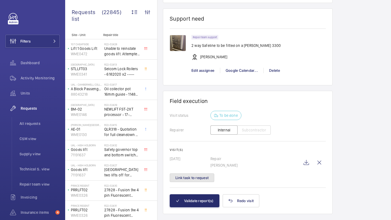
click at [198, 181] on button "Link task to request" at bounding box center [192, 178] width 45 height 9
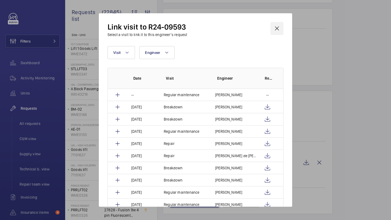
click at [278, 30] on wm-front-icon-button at bounding box center [276, 28] width 13 height 13
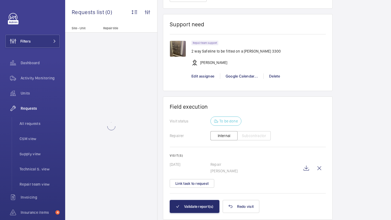
scroll to position [750, 0]
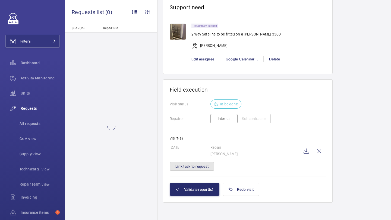
click at [203, 170] on button "Link task to request" at bounding box center [192, 166] width 45 height 9
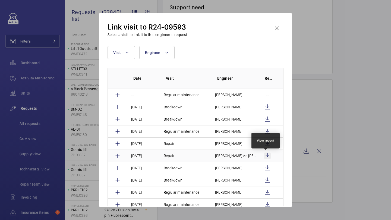
click at [265, 156] on wm-front-icon-button at bounding box center [267, 156] width 7 height 7
click at [277, 31] on wm-front-icon-button at bounding box center [276, 28] width 13 height 13
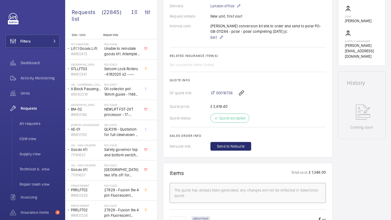
scroll to position [185, 0]
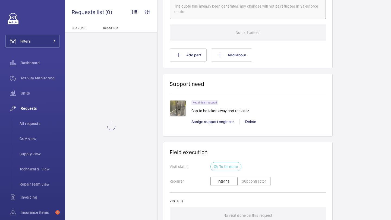
scroll to position [349, 0]
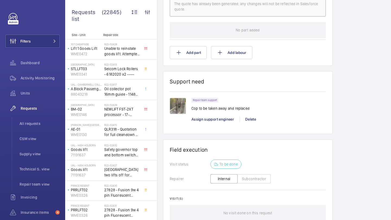
click at [184, 102] on img at bounding box center [178, 106] width 16 height 16
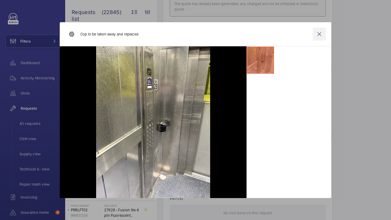
click at [320, 35] on wm-front-icon-button at bounding box center [319, 34] width 13 height 13
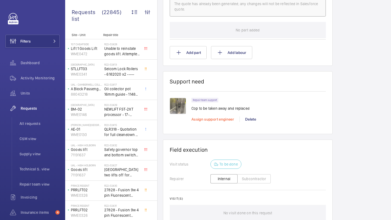
click at [209, 121] on span "Assign support engineer" at bounding box center [212, 119] width 43 height 4
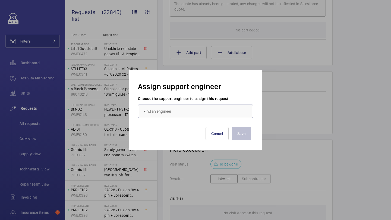
click at [172, 107] on input "text" at bounding box center [195, 112] width 115 height 14
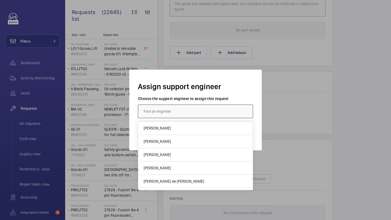
scroll to position [157, 0]
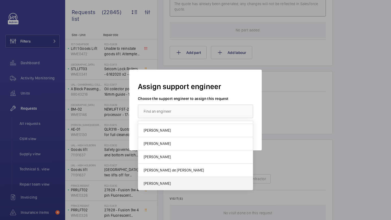
click at [175, 182] on mat-option "[PERSON_NAME]" at bounding box center [195, 183] width 115 height 13
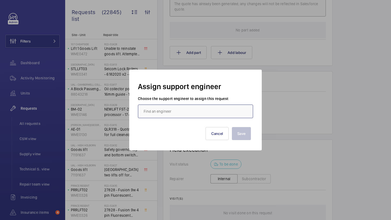
type input "[PERSON_NAME]"
click at [246, 133] on button "Save" at bounding box center [241, 133] width 19 height 13
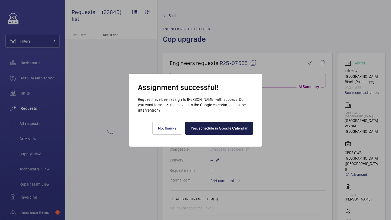
click at [210, 127] on link "Yes, schedule in Google Calendar" at bounding box center [219, 128] width 68 height 13
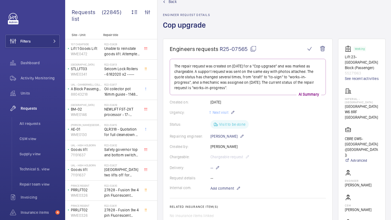
scroll to position [24, 0]
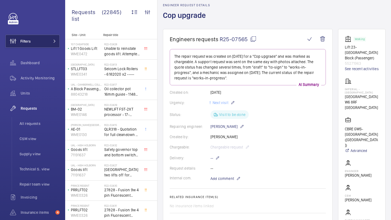
click at [47, 41] on button "Filters" at bounding box center [32, 41] width 54 height 13
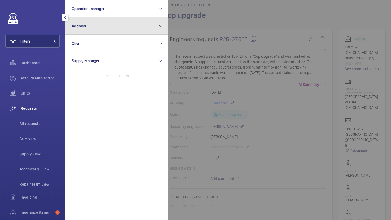
click at [94, 27] on button "Address" at bounding box center [116, 25] width 103 height 17
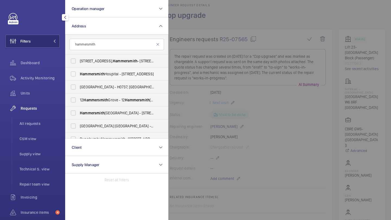
type input "hammersmith"
click at [99, 76] on span "Hammersmith" at bounding box center [92, 74] width 25 height 4
click at [79, 76] on input "[GEOGRAPHIC_DATA] - [STREET_ADDRESS]" at bounding box center [73, 74] width 11 height 11
checkbox input "true"
click at [238, 56] on div at bounding box center [363, 110] width 391 height 220
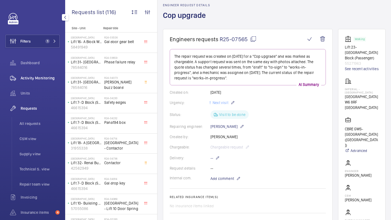
click at [43, 80] on span "Activity Monitoring" at bounding box center [40, 77] width 39 height 5
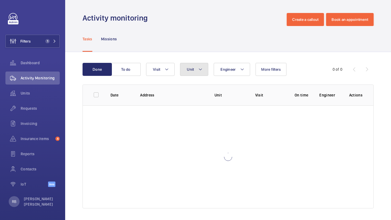
click at [196, 71] on button "Unit" at bounding box center [194, 69] width 28 height 13
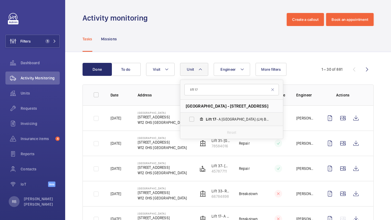
type input "lift 17"
click at [199, 122] on label "Lift 17 - A [GEOGRAPHIC_DATA] (LH) Building 201, 63807110" at bounding box center [227, 119] width 94 height 13
click at [197, 122] on input "Lift 17 - A [GEOGRAPHIC_DATA] (LH) Building 201, 63807110" at bounding box center [191, 119] width 11 height 11
checkbox input "true"
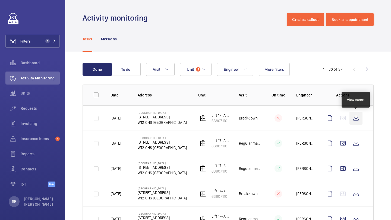
click at [362, 122] on wm-front-icon-button at bounding box center [355, 118] width 13 height 13
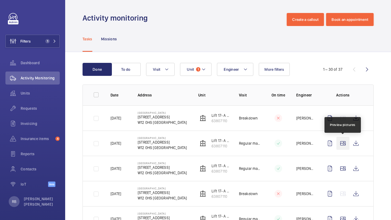
click at [344, 145] on wm-front-icon-button at bounding box center [342, 143] width 13 height 13
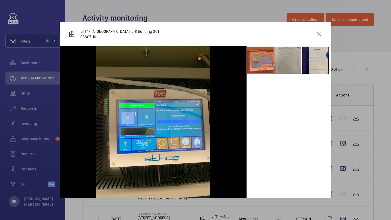
click at [288, 53] on li at bounding box center [287, 60] width 27 height 27
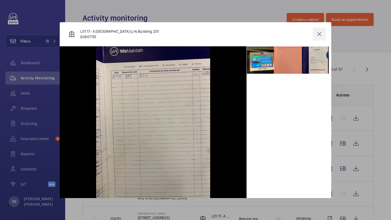
click at [317, 36] on wm-front-icon-button at bounding box center [319, 34] width 13 height 13
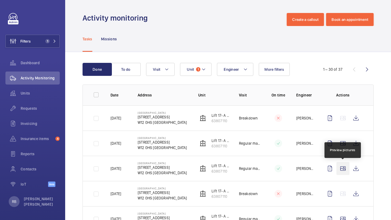
click at [348, 167] on wm-front-icon-button at bounding box center [342, 168] width 13 height 13
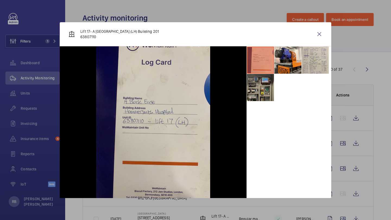
click at [269, 80] on li at bounding box center [260, 87] width 27 height 27
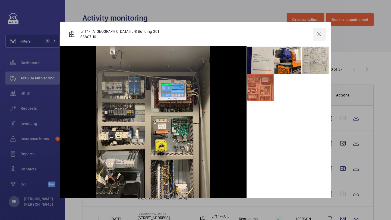
click at [316, 35] on wm-front-icon-button at bounding box center [319, 34] width 13 height 13
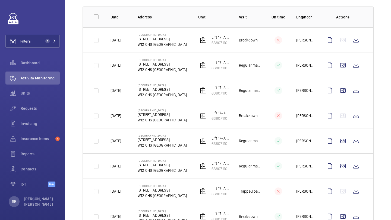
scroll to position [82, 0]
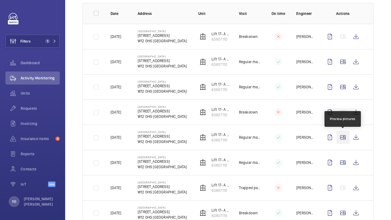
click at [343, 137] on wm-front-icon-button at bounding box center [342, 137] width 13 height 13
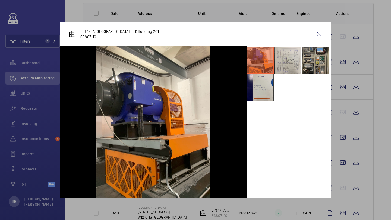
click at [311, 59] on li at bounding box center [315, 60] width 27 height 27
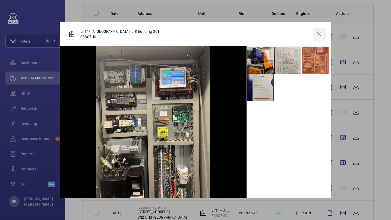
click at [320, 30] on wm-front-icon-button at bounding box center [319, 34] width 13 height 13
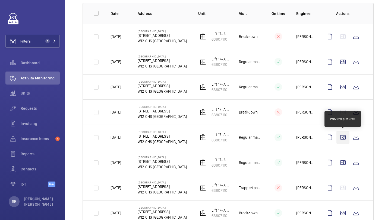
scroll to position [107, 0]
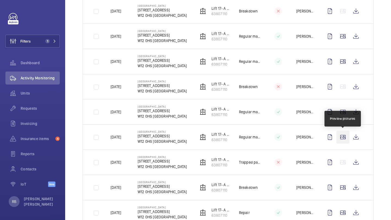
click at [345, 143] on wm-front-icon-button at bounding box center [342, 137] width 13 height 13
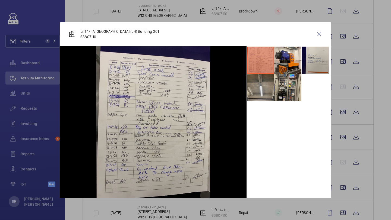
click at [268, 90] on li at bounding box center [260, 87] width 27 height 27
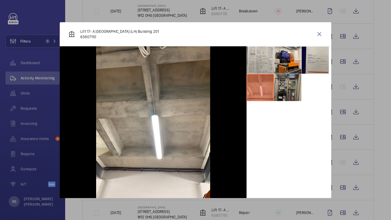
click at [283, 88] on li at bounding box center [287, 87] width 27 height 27
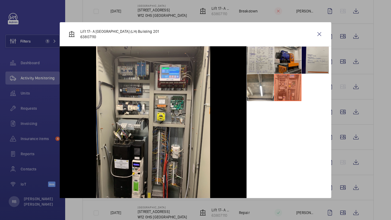
click at [286, 67] on li at bounding box center [287, 60] width 27 height 27
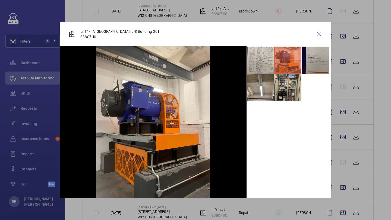
click at [305, 63] on li at bounding box center [315, 60] width 27 height 27
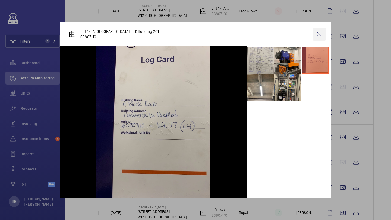
click at [317, 33] on wm-front-icon-button at bounding box center [319, 34] width 13 height 13
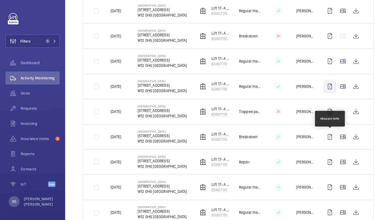
scroll to position [171, 0]
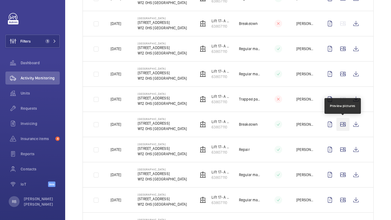
click at [345, 124] on wm-front-icon-button at bounding box center [342, 124] width 13 height 13
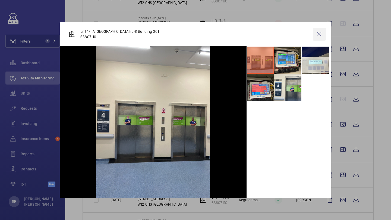
click at [322, 34] on wm-front-icon-button at bounding box center [319, 34] width 13 height 13
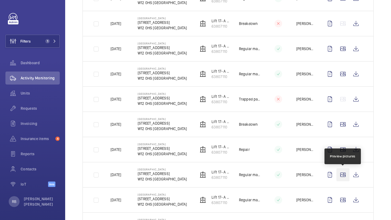
click at [342, 174] on wm-front-icon-button at bounding box center [342, 175] width 13 height 13
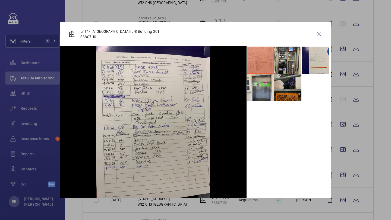
click at [293, 83] on li at bounding box center [287, 87] width 27 height 27
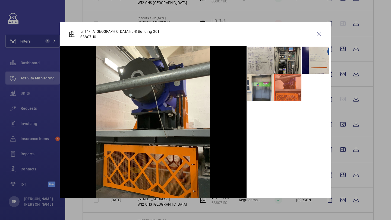
click at [291, 50] on li at bounding box center [287, 60] width 27 height 27
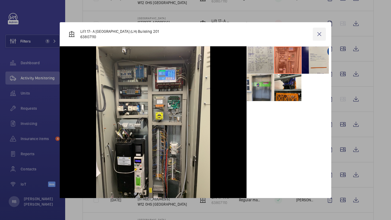
click at [317, 31] on wm-front-icon-button at bounding box center [319, 34] width 13 height 13
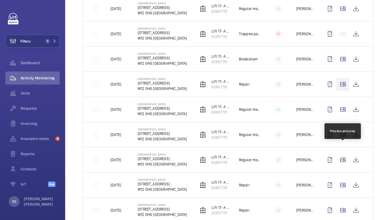
scroll to position [305, 0]
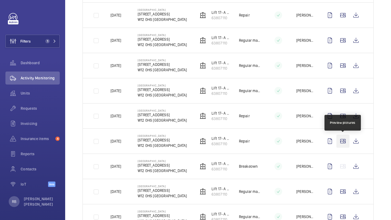
click at [348, 140] on wm-front-icon-button at bounding box center [342, 141] width 13 height 13
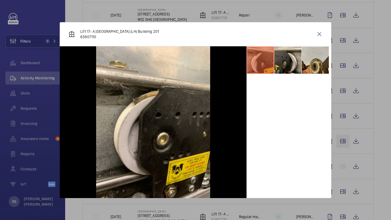
click at [348, 140] on div at bounding box center [195, 110] width 391 height 220
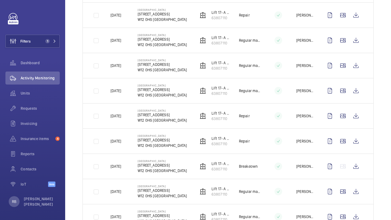
click at [347, 126] on td at bounding box center [344, 115] width 59 height 25
click at [345, 116] on wm-front-icon-button at bounding box center [342, 116] width 13 height 13
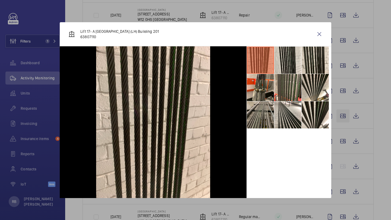
click at [345, 116] on div at bounding box center [195, 110] width 391 height 220
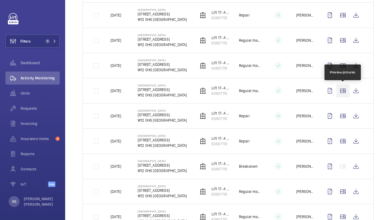
click at [341, 93] on wm-front-icon-button at bounding box center [342, 90] width 13 height 13
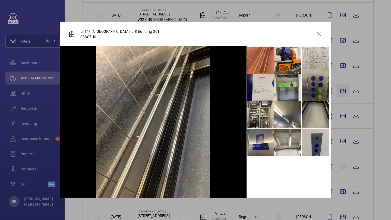
click at [341, 93] on div at bounding box center [195, 110] width 391 height 220
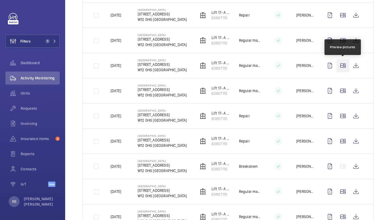
click at [339, 61] on wm-front-icon-button at bounding box center [342, 65] width 13 height 13
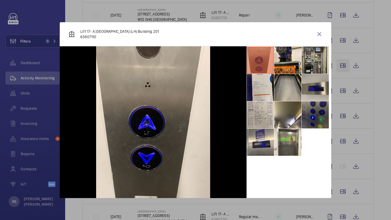
click at [339, 61] on div at bounding box center [195, 110] width 391 height 220
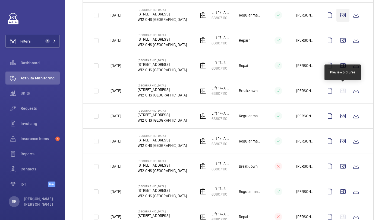
scroll to position [468, 0]
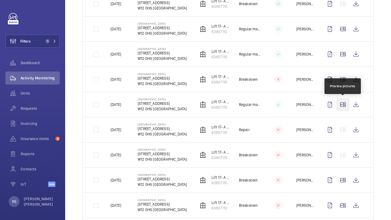
click at [342, 103] on wm-front-icon-button at bounding box center [342, 104] width 13 height 13
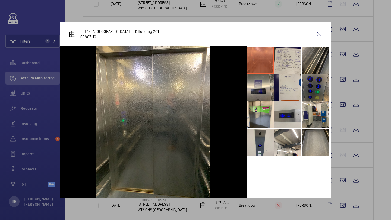
click at [342, 103] on div at bounding box center [195, 110] width 391 height 220
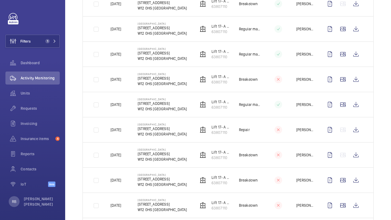
click at [341, 87] on td at bounding box center [344, 79] width 59 height 25
click at [342, 81] on wm-front-icon-button at bounding box center [342, 79] width 13 height 13
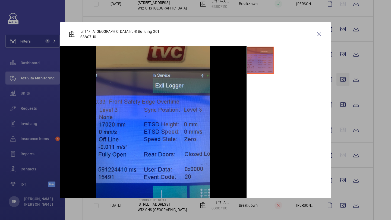
click at [342, 81] on div at bounding box center [195, 110] width 391 height 220
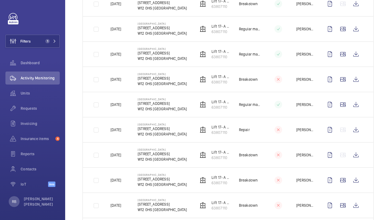
click at [343, 61] on td at bounding box center [344, 54] width 59 height 25
click at [342, 45] on td at bounding box center [344, 54] width 59 height 25
click at [342, 50] on wm-front-icon-button at bounding box center [342, 54] width 13 height 13
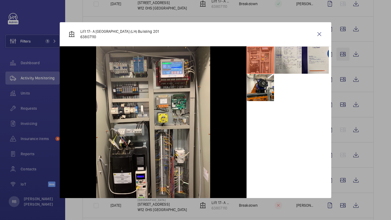
click at [342, 50] on div at bounding box center [195, 110] width 391 height 220
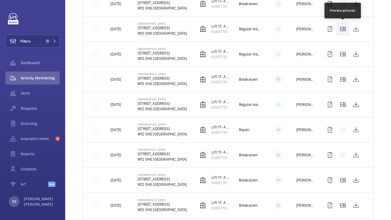
click at [342, 33] on wm-front-icon-button at bounding box center [342, 29] width 13 height 13
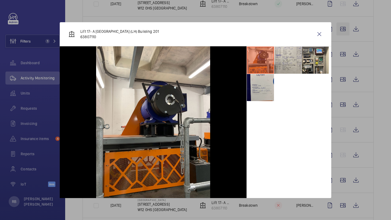
click at [342, 33] on div at bounding box center [195, 110] width 391 height 220
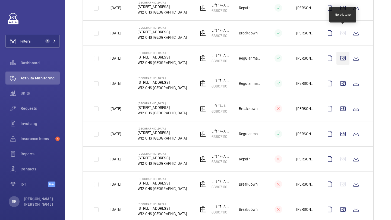
click at [342, 34] on wm-front-icon-button at bounding box center [342, 33] width 13 height 13
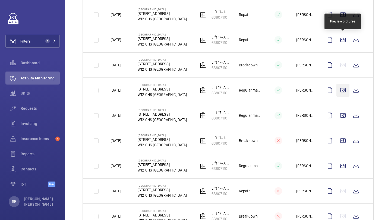
click at [342, 34] on wm-front-icon-button at bounding box center [342, 39] width 13 height 13
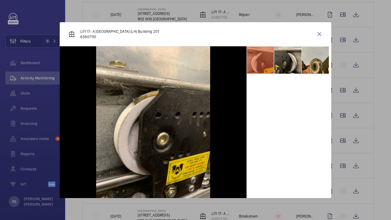
click at [342, 37] on div at bounding box center [195, 110] width 391 height 220
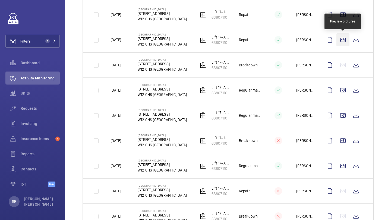
scroll to position [377, 0]
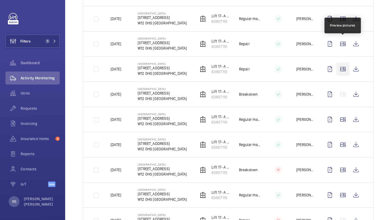
click at [342, 38] on wm-front-icon-button at bounding box center [342, 43] width 13 height 13
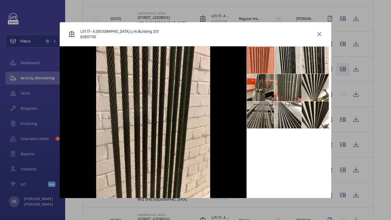
click at [342, 38] on div at bounding box center [195, 110] width 391 height 220
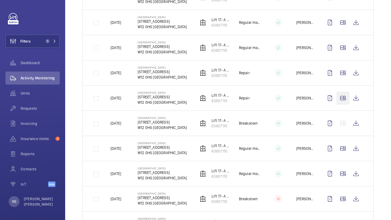
scroll to position [656, 0]
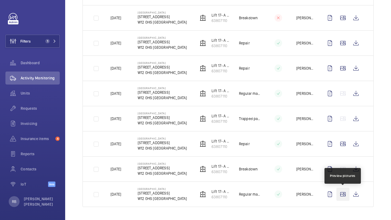
click at [340, 192] on wm-front-icon-button at bounding box center [342, 194] width 13 height 13
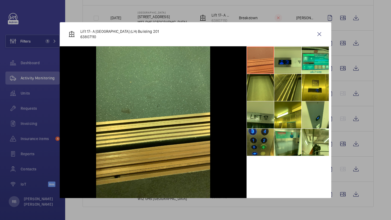
click at [264, 105] on li at bounding box center [260, 115] width 27 height 27
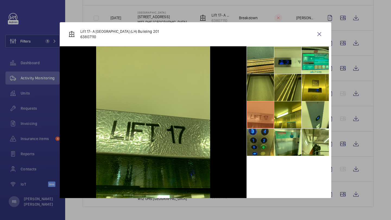
click at [263, 85] on li at bounding box center [260, 87] width 27 height 27
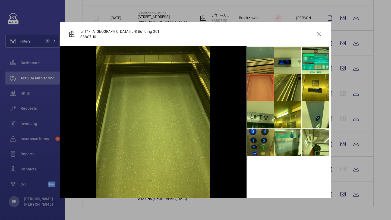
click at [270, 69] on li at bounding box center [260, 60] width 27 height 27
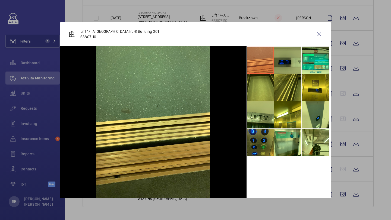
click at [284, 67] on li at bounding box center [287, 60] width 27 height 27
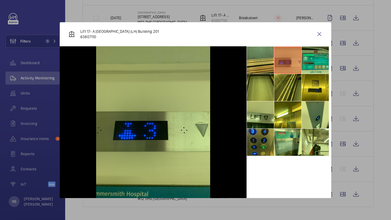
click at [304, 62] on li at bounding box center [315, 60] width 27 height 27
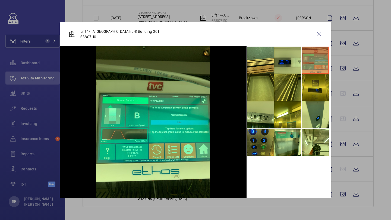
click at [304, 89] on li at bounding box center [315, 87] width 27 height 27
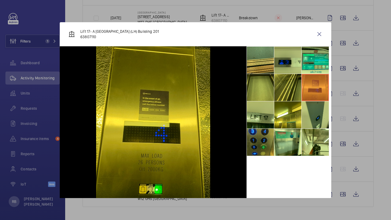
click at [302, 117] on li at bounding box center [315, 115] width 27 height 27
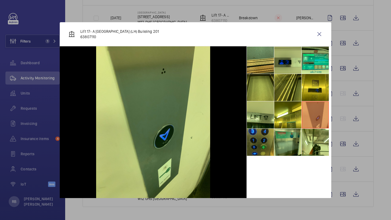
click at [289, 138] on li at bounding box center [287, 142] width 27 height 27
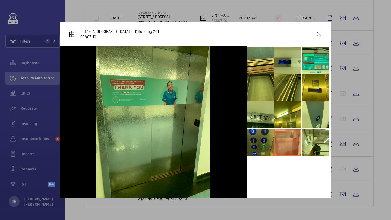
click at [300, 141] on li at bounding box center [287, 142] width 27 height 27
click at [338, 161] on div at bounding box center [195, 110] width 391 height 220
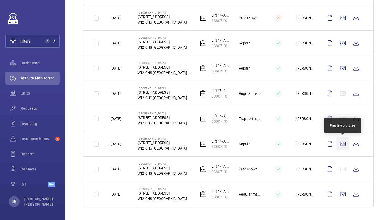
click at [340, 149] on wm-front-icon-button at bounding box center [342, 144] width 13 height 13
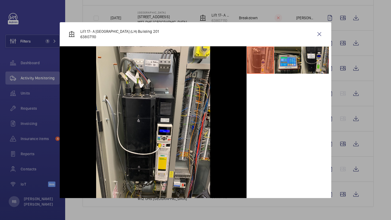
click at [341, 147] on div at bounding box center [195, 110] width 391 height 220
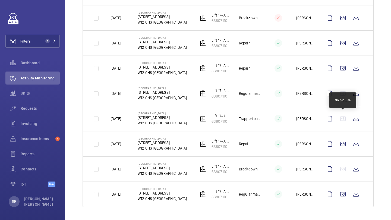
click at [341, 119] on wm-front-icon-button at bounding box center [342, 118] width 13 height 13
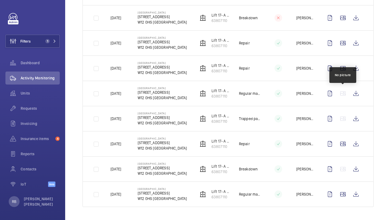
click at [343, 89] on wm-front-icon-button at bounding box center [342, 93] width 13 height 13
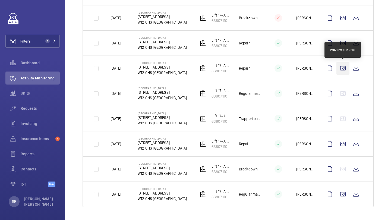
click at [341, 69] on wm-front-icon-button at bounding box center [342, 68] width 13 height 13
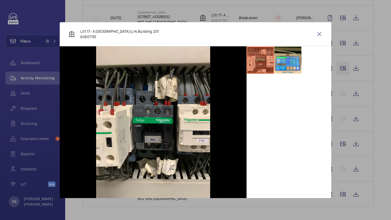
click at [341, 69] on div at bounding box center [195, 110] width 391 height 220
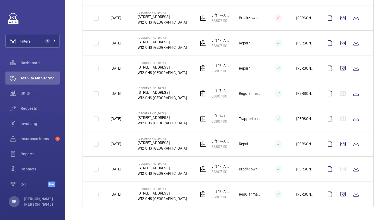
click at [346, 36] on td at bounding box center [344, 42] width 59 height 25
click at [341, 42] on wm-front-icon-button at bounding box center [342, 43] width 13 height 13
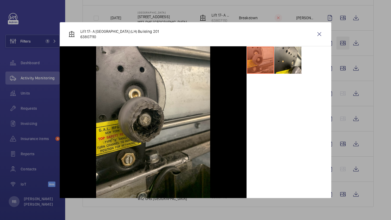
click at [341, 43] on div at bounding box center [195, 110] width 391 height 220
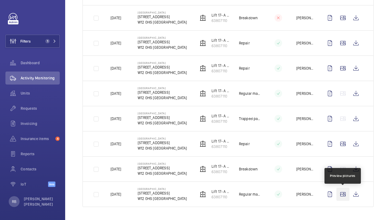
click at [346, 195] on wm-front-icon-button at bounding box center [342, 194] width 13 height 13
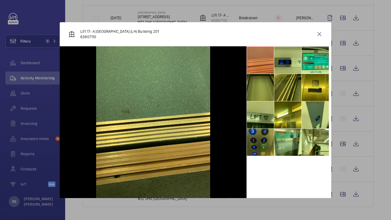
click at [257, 83] on li at bounding box center [260, 87] width 27 height 27
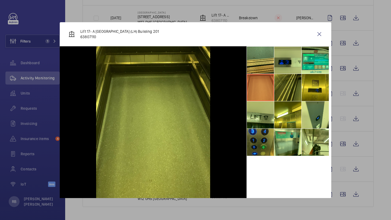
click at [279, 86] on li at bounding box center [287, 87] width 27 height 27
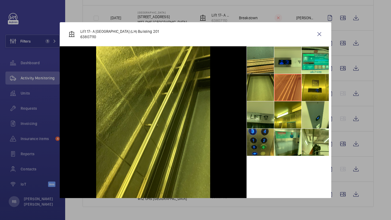
click at [250, 123] on li at bounding box center [260, 115] width 27 height 27
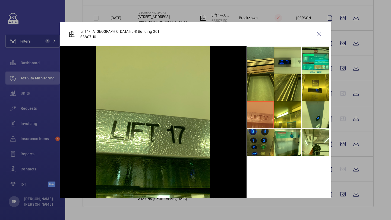
click at [267, 136] on li at bounding box center [260, 142] width 27 height 27
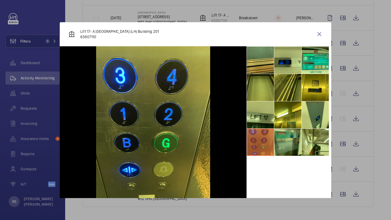
click at [286, 142] on li at bounding box center [287, 142] width 27 height 27
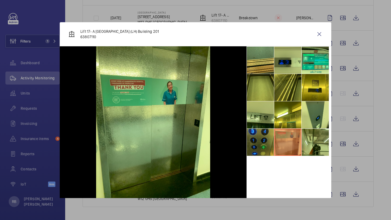
click at [305, 138] on li at bounding box center [315, 142] width 27 height 27
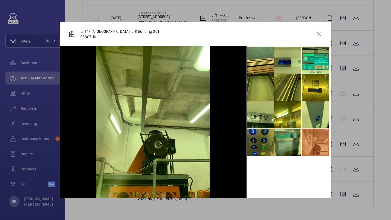
click at [281, 142] on li at bounding box center [287, 142] width 27 height 27
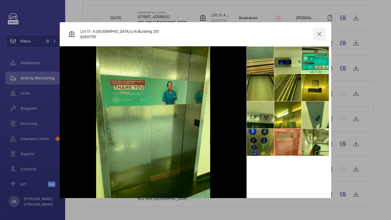
click at [323, 33] on wm-front-icon-button at bounding box center [319, 34] width 13 height 13
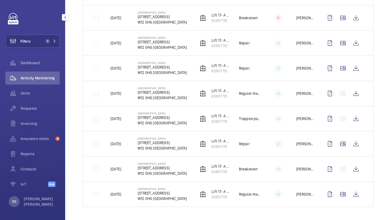
click at [52, 31] on div "Filters 1 Dashboard Activity Monitoring Units Requests Invoicing Insurance item…" at bounding box center [32, 103] width 54 height 180
click at [51, 35] on button "Filters 1" at bounding box center [32, 41] width 54 height 13
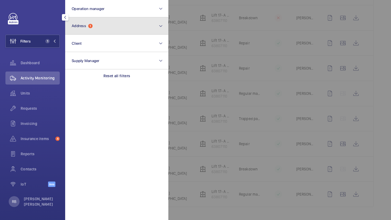
click at [72, 29] on button "Address 1" at bounding box center [116, 25] width 103 height 17
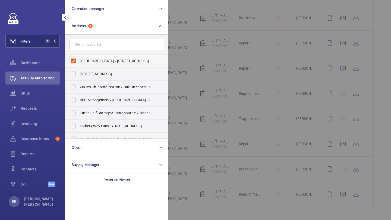
click at [82, 55] on label "[GEOGRAPHIC_DATA] - [STREET_ADDRESS]" at bounding box center [112, 61] width 94 height 13
click at [79, 56] on input "[GEOGRAPHIC_DATA] - [STREET_ADDRESS]" at bounding box center [73, 61] width 11 height 11
checkbox input "false"
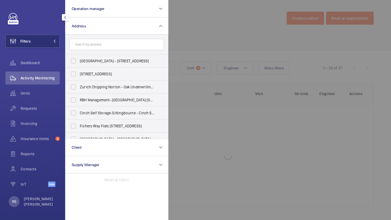
click at [87, 50] on form at bounding box center [116, 45] width 103 height 20
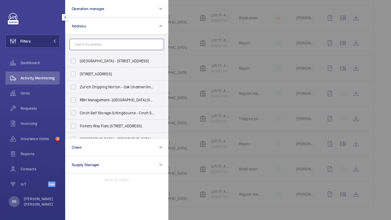
click at [88, 50] on input "text" at bounding box center [117, 44] width 94 height 11
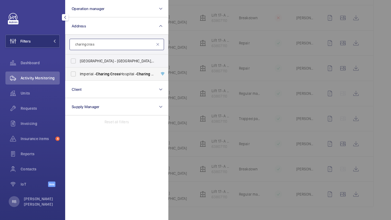
type input "charing cross"
click at [77, 73] on label "[GEOGRAPHIC_DATA] - [GEOGRAPHIC_DATA]" at bounding box center [112, 74] width 94 height 13
click at [77, 73] on input "[GEOGRAPHIC_DATA] - [GEOGRAPHIC_DATA]" at bounding box center [73, 74] width 11 height 11
checkbox input "true"
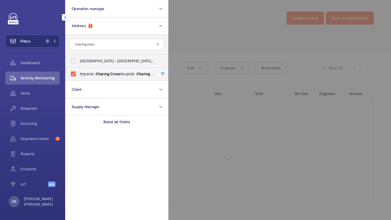
click at [184, 53] on div at bounding box center [363, 110] width 391 height 220
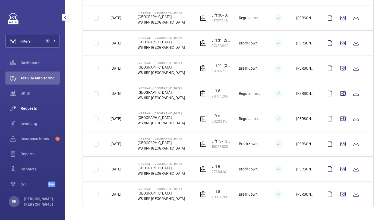
click at [29, 108] on span "Requests" at bounding box center [40, 108] width 39 height 5
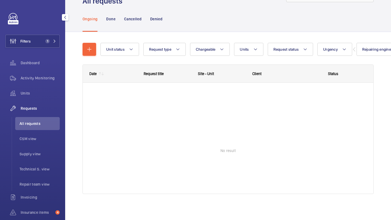
scroll to position [24, 0]
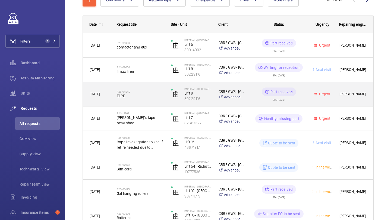
scroll to position [99, 0]
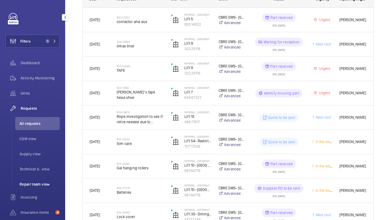
click at [45, 180] on li "Repair team view" at bounding box center [37, 184] width 45 height 13
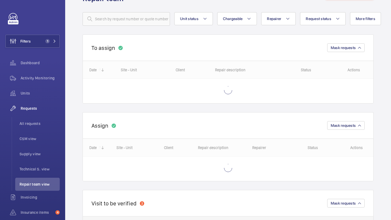
scroll to position [45, 0]
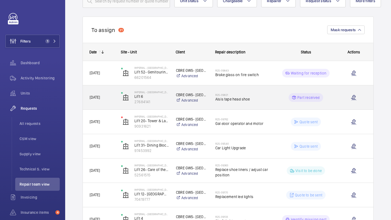
click at [235, 98] on span "Alsis tape head shoe" at bounding box center [243, 99] width 56 height 5
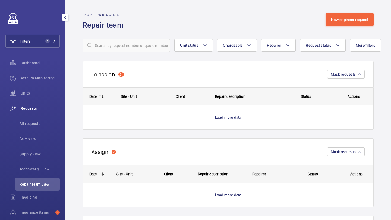
click at [33, 183] on span "Repair team view" at bounding box center [40, 184] width 40 height 5
click at [26, 125] on span "All requests" at bounding box center [40, 123] width 40 height 5
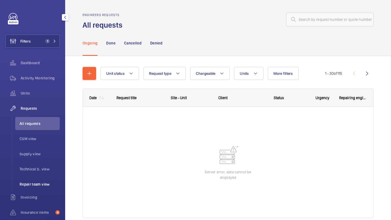
click at [43, 187] on span "Repair team view" at bounding box center [40, 184] width 40 height 5
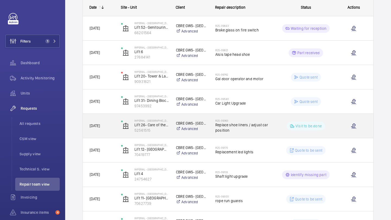
scroll to position [87, 0]
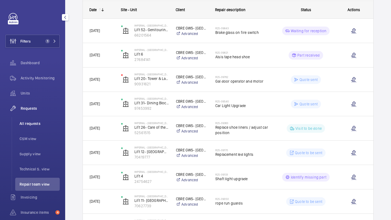
click at [36, 129] on li "All requests" at bounding box center [37, 123] width 45 height 13
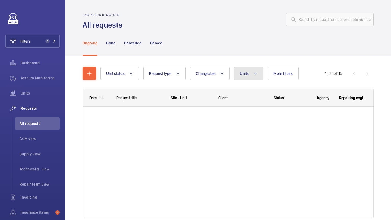
click at [248, 75] on span "Units" at bounding box center [244, 73] width 9 height 4
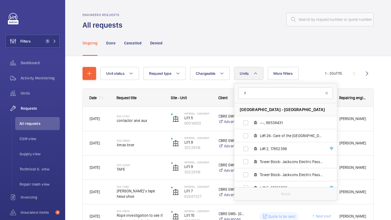
type input "i"
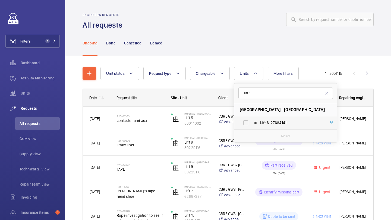
type input "lift 6"
click at [269, 128] on label "Lift 6 , 27 6 84141" at bounding box center [281, 122] width 94 height 13
click at [251, 128] on input "Lift 6 , 27 6 84141" at bounding box center [245, 123] width 11 height 11
checkbox input "true"
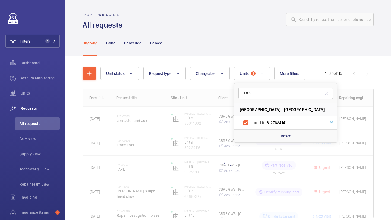
click at [391, 89] on div "Unit status Request type Chargeable Units 1 lift 6 [GEOGRAPHIC_DATA] - [GEOGRAP…" at bounding box center [228, 150] width 326 height 188
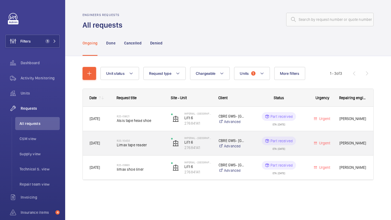
click at [157, 143] on span "Limax tape reader" at bounding box center [140, 145] width 47 height 5
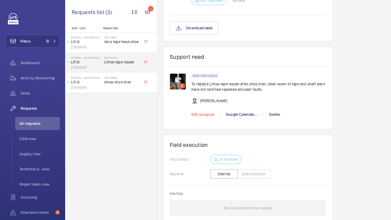
scroll to position [368, 0]
click at [206, 116] on span "Edit assignee" at bounding box center [202, 114] width 23 height 4
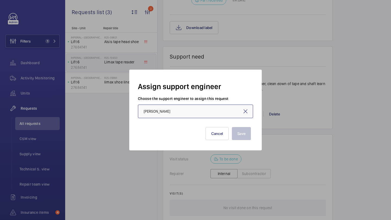
click at [166, 109] on input "[PERSON_NAME]" at bounding box center [195, 112] width 115 height 14
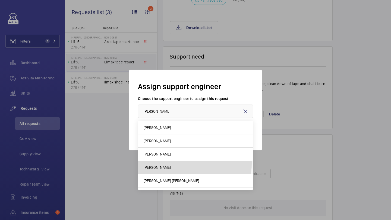
click at [164, 163] on mat-option "[PERSON_NAME]" at bounding box center [195, 167] width 115 height 13
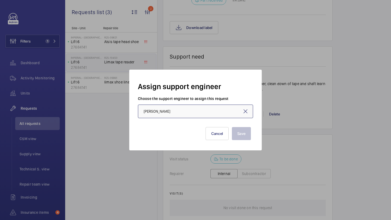
type input "[PERSON_NAME]"
click at [247, 133] on button "Save" at bounding box center [241, 133] width 19 height 13
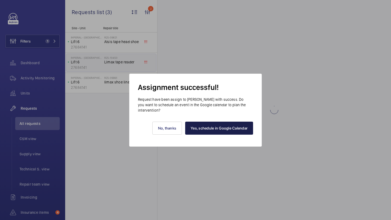
click at [193, 128] on link "Yes, schedule in Google Calendar" at bounding box center [219, 128] width 68 height 13
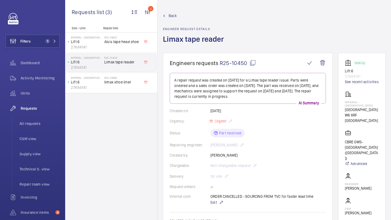
scroll to position [55, 0]
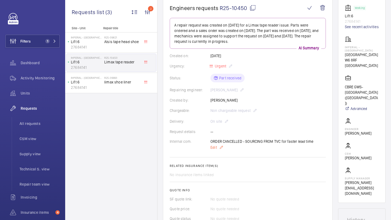
click at [215, 149] on span "Edit" at bounding box center [213, 147] width 7 height 5
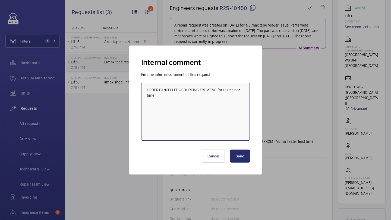
click at [224, 130] on textarea "ORDER CANCELLED - SOURCING FROM TVC for faster lead time" at bounding box center [195, 112] width 109 height 58
type textarea "ORDER CANCELLED - SOURCING FROM TVC for faster lead time [PERSON_NAME] g booked…"
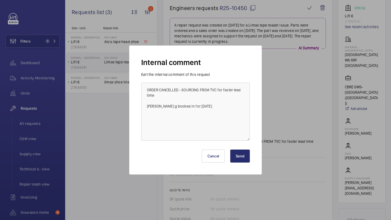
click at [244, 159] on button "Send" at bounding box center [240, 156] width 20 height 13
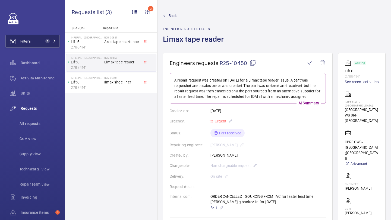
click at [35, 44] on button "Filters 1" at bounding box center [32, 41] width 54 height 13
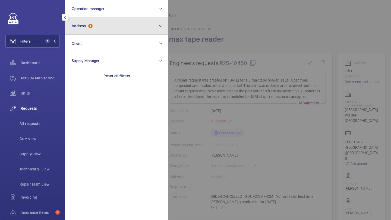
click at [83, 26] on span "Address" at bounding box center [79, 26] width 14 height 4
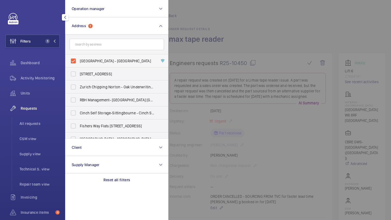
click at [82, 58] on label "[GEOGRAPHIC_DATA] - [GEOGRAPHIC_DATA]" at bounding box center [112, 61] width 94 height 13
click at [79, 58] on input "[GEOGRAPHIC_DATA] - [GEOGRAPHIC_DATA]" at bounding box center [73, 61] width 11 height 11
checkbox input "false"
click at [92, 44] on input "text" at bounding box center [117, 44] width 94 height 11
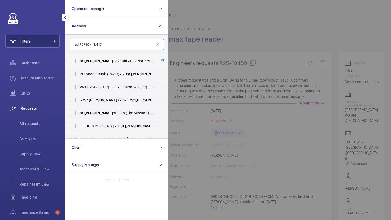
type input "st [PERSON_NAME]"
click at [89, 60] on span "[PERSON_NAME]" at bounding box center [98, 61] width 29 height 4
click at [79, 60] on input "[GEOGRAPHIC_DATA][PERSON_NAME][STREET_ADDRESS]" at bounding box center [73, 61] width 11 height 11
checkbox input "true"
click at [179, 53] on div at bounding box center [363, 110] width 391 height 220
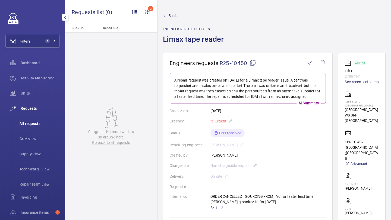
click at [23, 119] on li "All requests" at bounding box center [37, 123] width 45 height 13
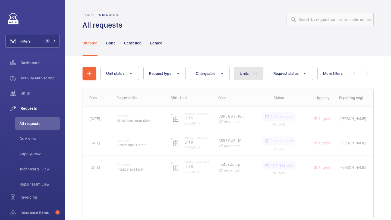
click at [245, 77] on button "Units" at bounding box center [248, 73] width 29 height 13
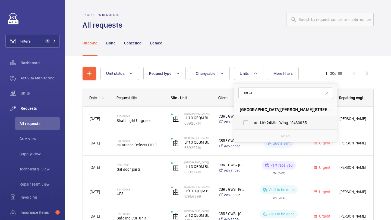
type input "lift 24"
click at [250, 126] on label "Lift 24 Mint Wing, 19430985" at bounding box center [281, 122] width 94 height 13
click at [250, 126] on input "Lift 24 Mint Wing, 19430985" at bounding box center [245, 123] width 11 height 11
checkbox input "true"
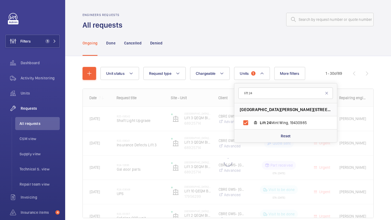
click at [391, 111] on div "Unit status Request type Chargeable Units 1 lift [STREET_ADDRESS][PERSON_NAME] …" at bounding box center [228, 150] width 326 height 188
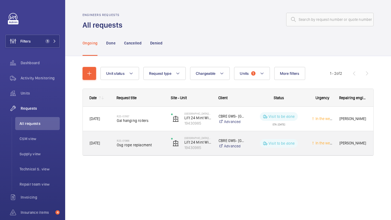
click at [156, 148] on span "Osg rope replacment" at bounding box center [140, 145] width 47 height 5
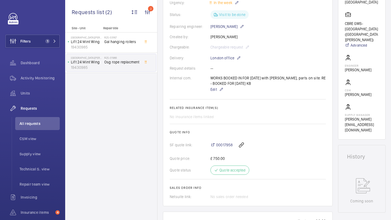
scroll to position [208, 0]
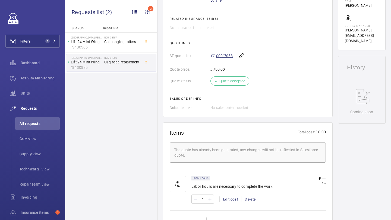
click at [223, 59] on span "00017958" at bounding box center [224, 55] width 17 height 5
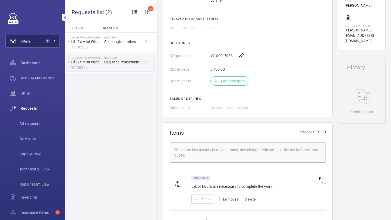
click at [50, 38] on button "Filters 1" at bounding box center [32, 41] width 54 height 13
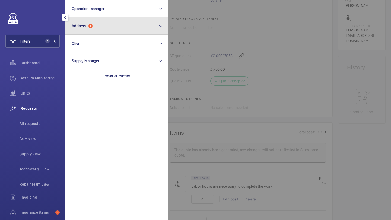
click at [87, 27] on span "Address 1" at bounding box center [82, 26] width 21 height 5
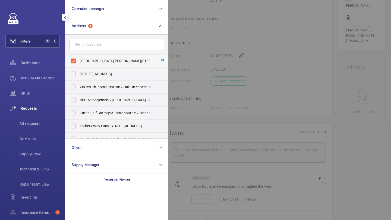
click at [84, 62] on span "[GEOGRAPHIC_DATA][PERSON_NAME][STREET_ADDRESS]" at bounding box center [117, 60] width 75 height 5
click at [79, 62] on input "[GEOGRAPHIC_DATA][PERSON_NAME][STREET_ADDRESS]" at bounding box center [73, 61] width 11 height 11
checkbox input "false"
click at [94, 48] on input "text" at bounding box center [117, 44] width 94 height 11
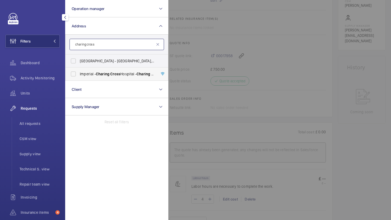
type input "charing cross"
click at [93, 68] on label "[GEOGRAPHIC_DATA] - [GEOGRAPHIC_DATA]" at bounding box center [112, 74] width 94 height 13
click at [79, 69] on input "[GEOGRAPHIC_DATA] - [GEOGRAPHIC_DATA]" at bounding box center [73, 74] width 11 height 11
checkbox input "true"
click at [192, 75] on div at bounding box center [363, 110] width 391 height 220
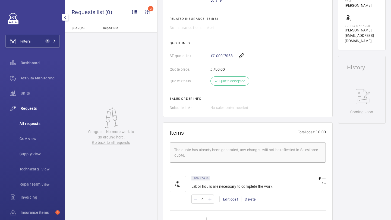
click at [29, 121] on li "All requests" at bounding box center [37, 123] width 45 height 13
